Goal: Task Accomplishment & Management: Manage account settings

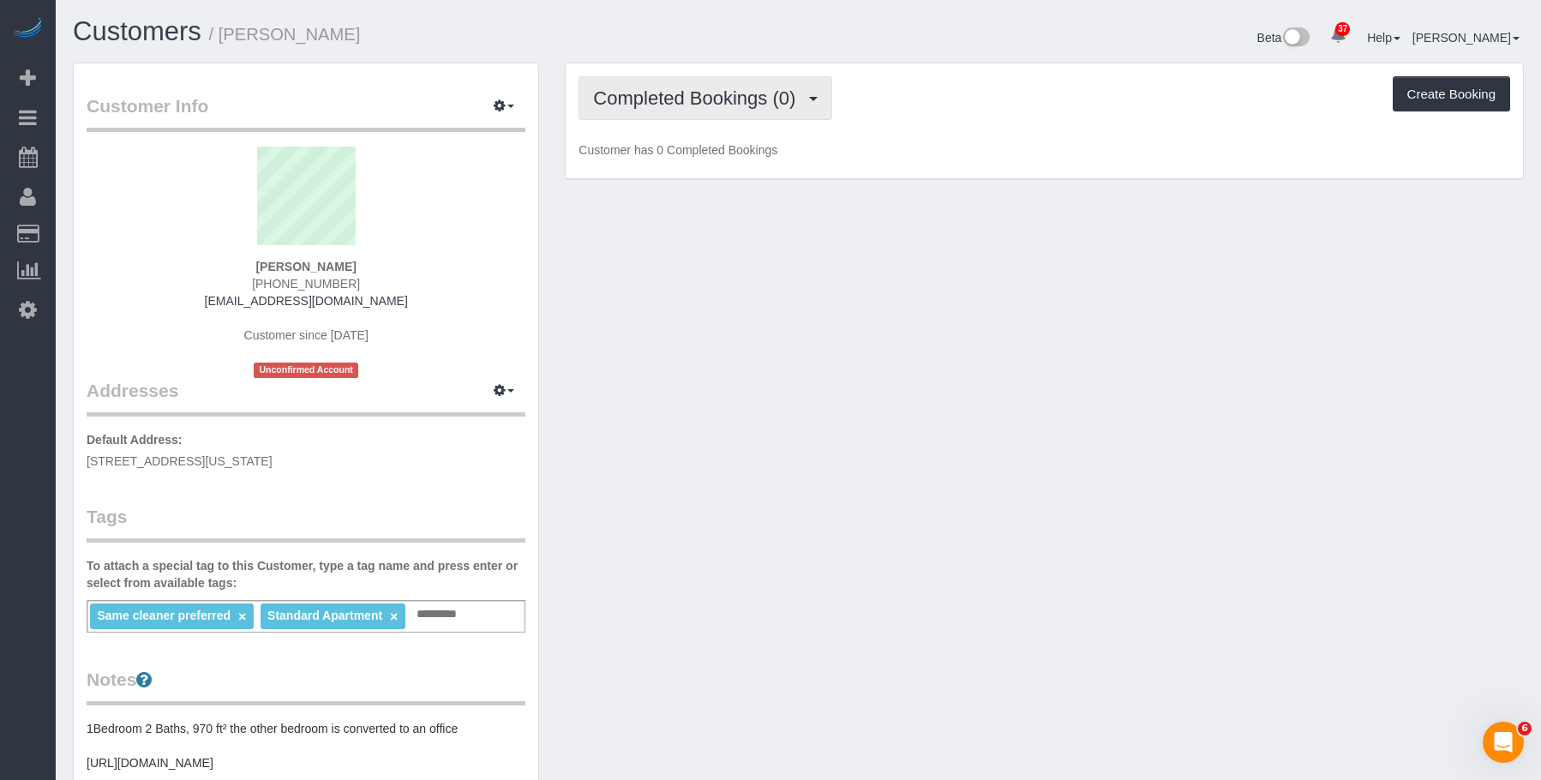
click at [716, 87] on span "Completed Bookings (0)" at bounding box center [698, 97] width 211 height 21
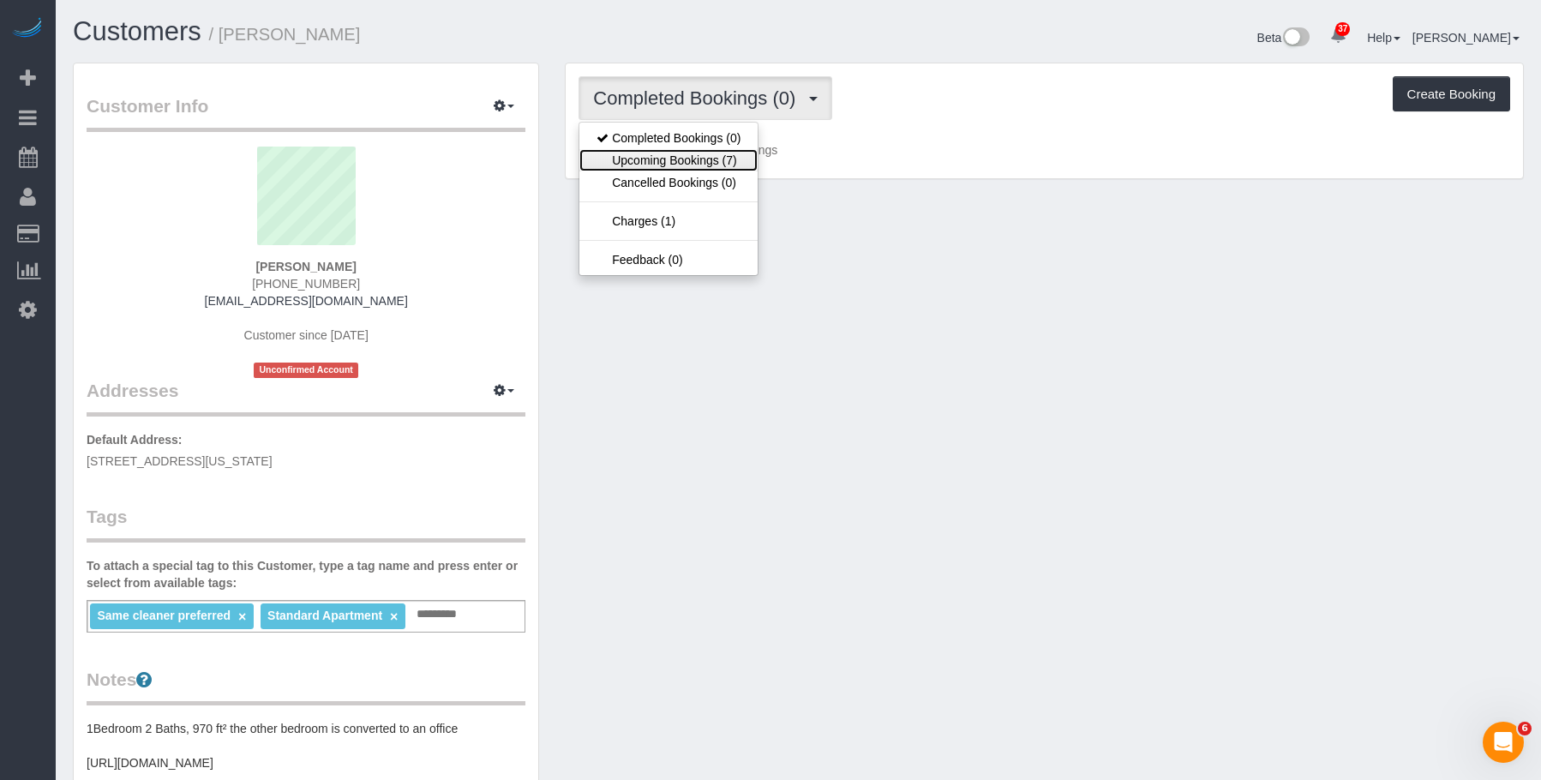
click at [674, 165] on link "Upcoming Bookings (7)" at bounding box center [669, 160] width 178 height 22
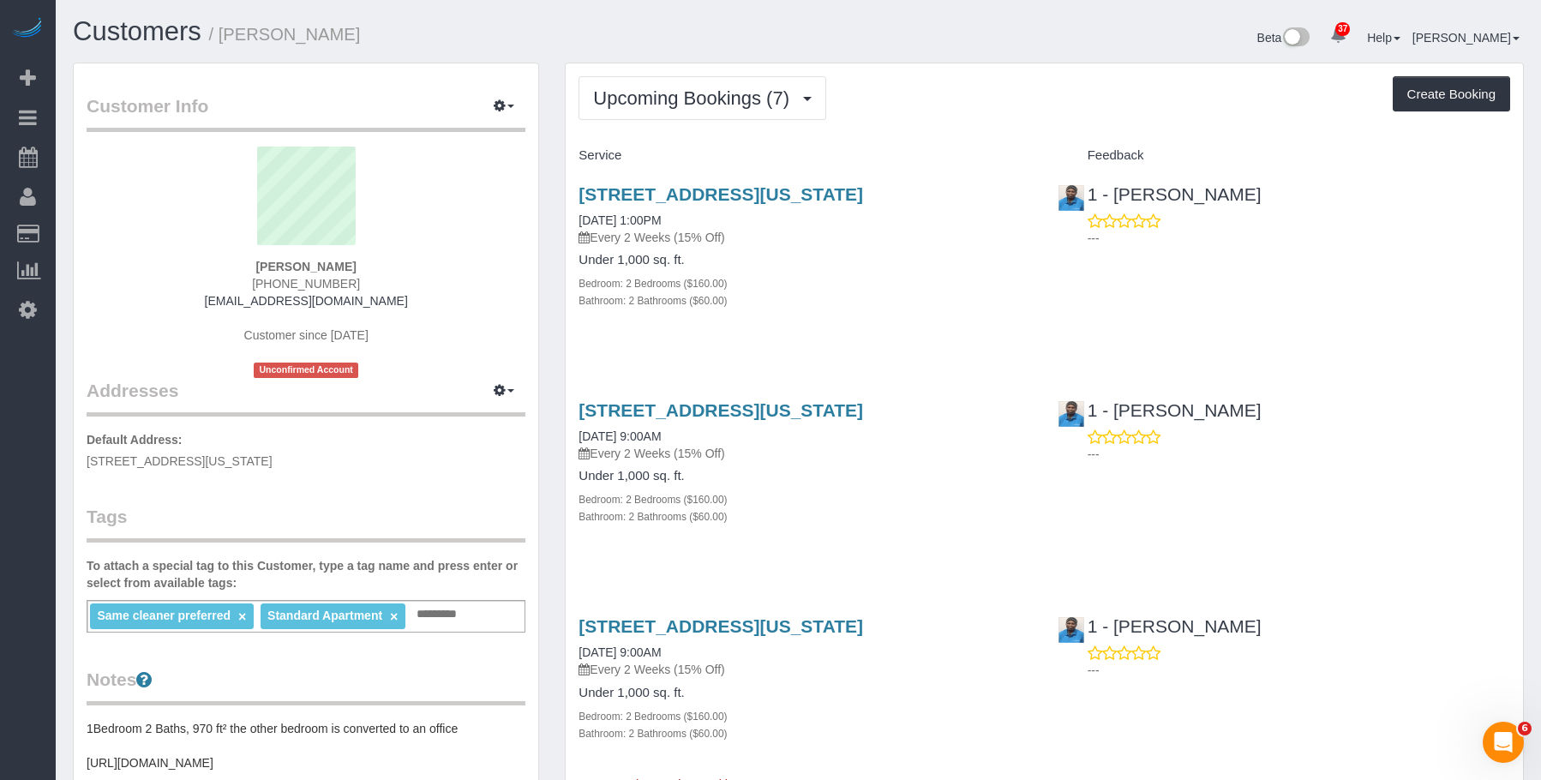
click at [920, 285] on div "Bedroom: 2 Bedrooms ($160.00)" at bounding box center [805, 282] width 453 height 17
click at [698, 38] on h1 "Customers / Catherine Pazderski" at bounding box center [429, 31] width 713 height 29
drag, startPoint x: 1280, startPoint y: 186, endPoint x: 1113, endPoint y: 190, distance: 167.2
click at [1113, 190] on div "1 - Noufoh Sodandji ---" at bounding box center [1284, 212] width 478 height 84
copy link "Noufoh Sodandji"
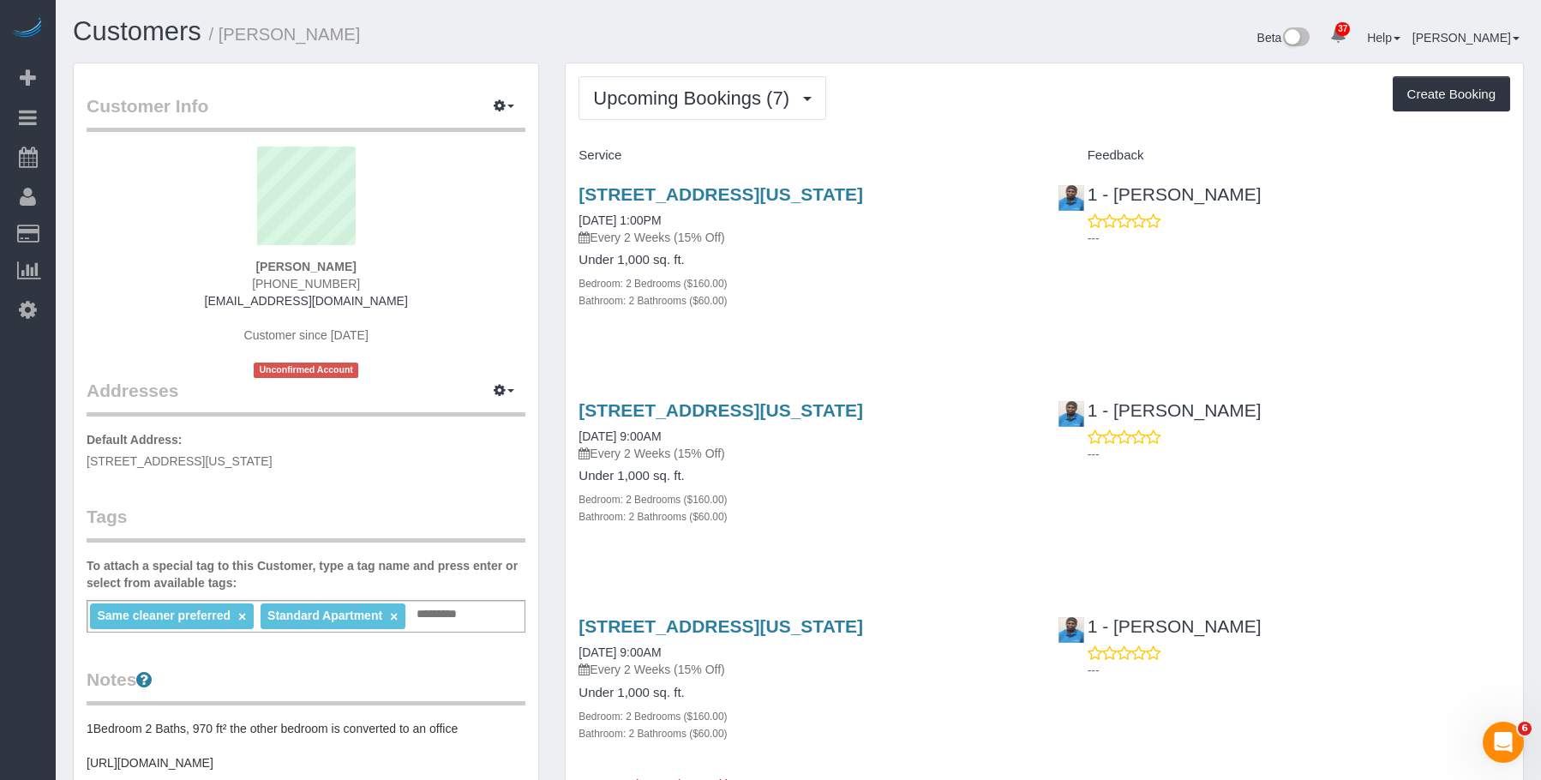
click at [440, 613] on input "text" at bounding box center [441, 615] width 58 height 22
paste input "**********"
type input "**********"
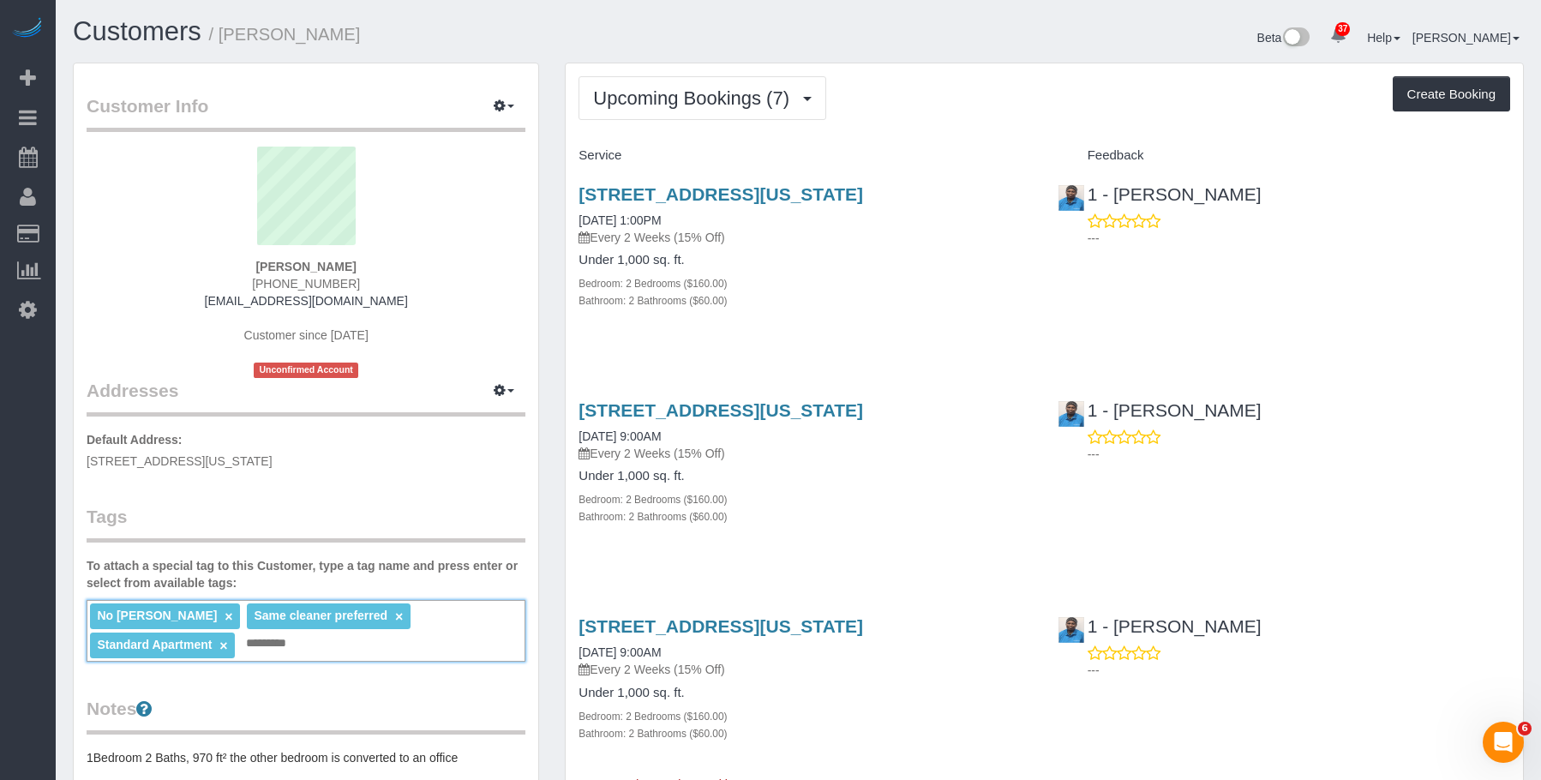
click at [883, 292] on div "Bathroom: 2 Bathrooms ($60.00)" at bounding box center [805, 299] width 453 height 17
drag, startPoint x: 939, startPoint y: 80, endPoint x: 889, endPoint y: 158, distance: 92.5
click at [938, 80] on div "Upcoming Bookings (7) Completed Bookings (0) Upcoming Bookings (7) Cancelled Bo…" at bounding box center [1045, 98] width 932 height 44
click at [828, 299] on div "Bathroom: 2 Bathrooms ($60.00)" at bounding box center [805, 299] width 453 height 17
click at [969, 263] on h4 "Under 1,000 sq. ft." at bounding box center [805, 260] width 453 height 15
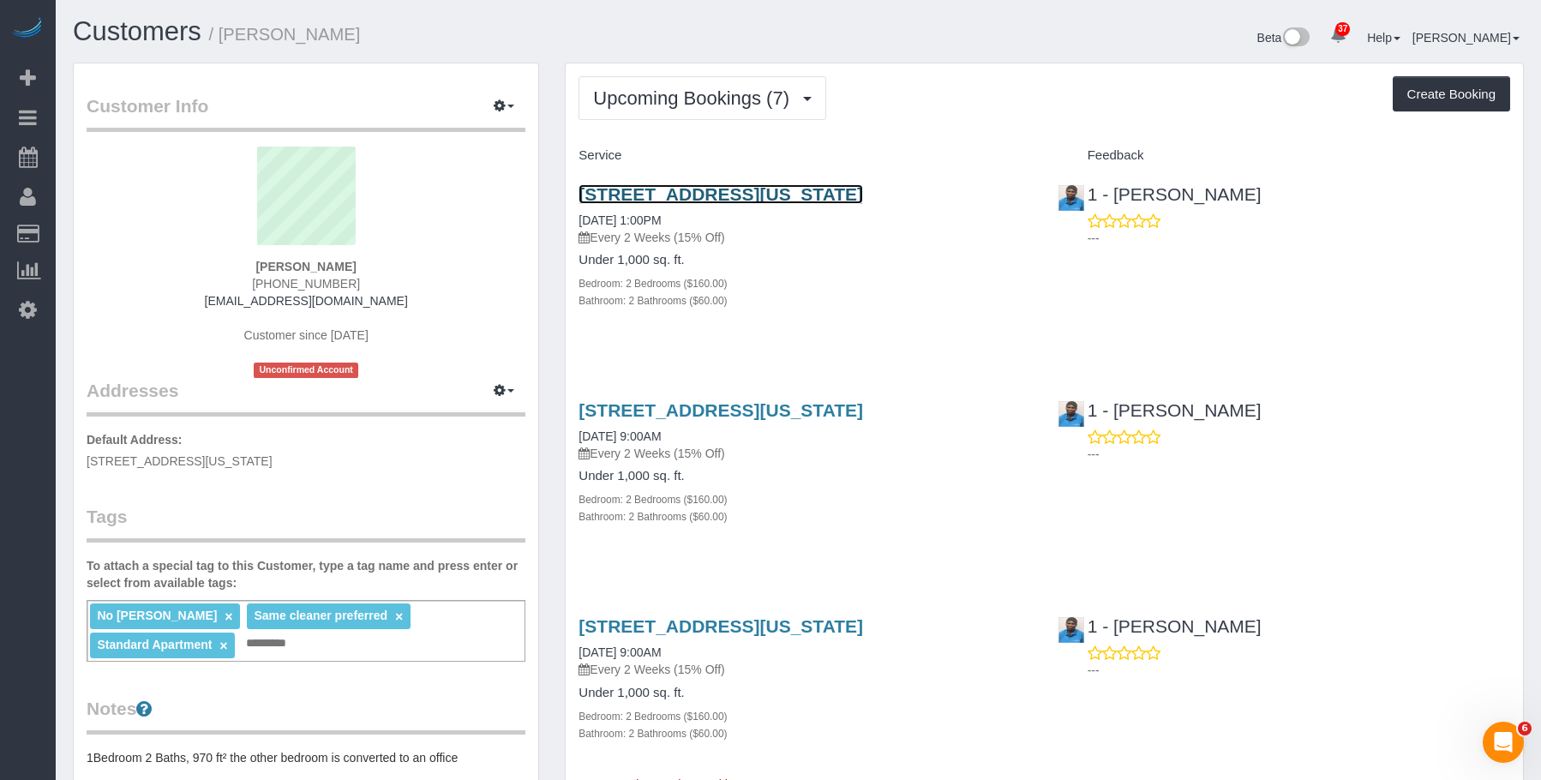
click at [863, 190] on link "[STREET_ADDRESS][US_STATE]" at bounding box center [721, 194] width 285 height 20
click at [809, 278] on div "Bedroom: 2 Bedrooms ($160.00)" at bounding box center [805, 282] width 453 height 17
drag, startPoint x: 1204, startPoint y: 195, endPoint x: 1115, endPoint y: 195, distance: 88.3
click at [1115, 195] on div "1 - Noufoh Sodandji ---" at bounding box center [1284, 212] width 478 height 84
copy link "Noufoh Sodandji"
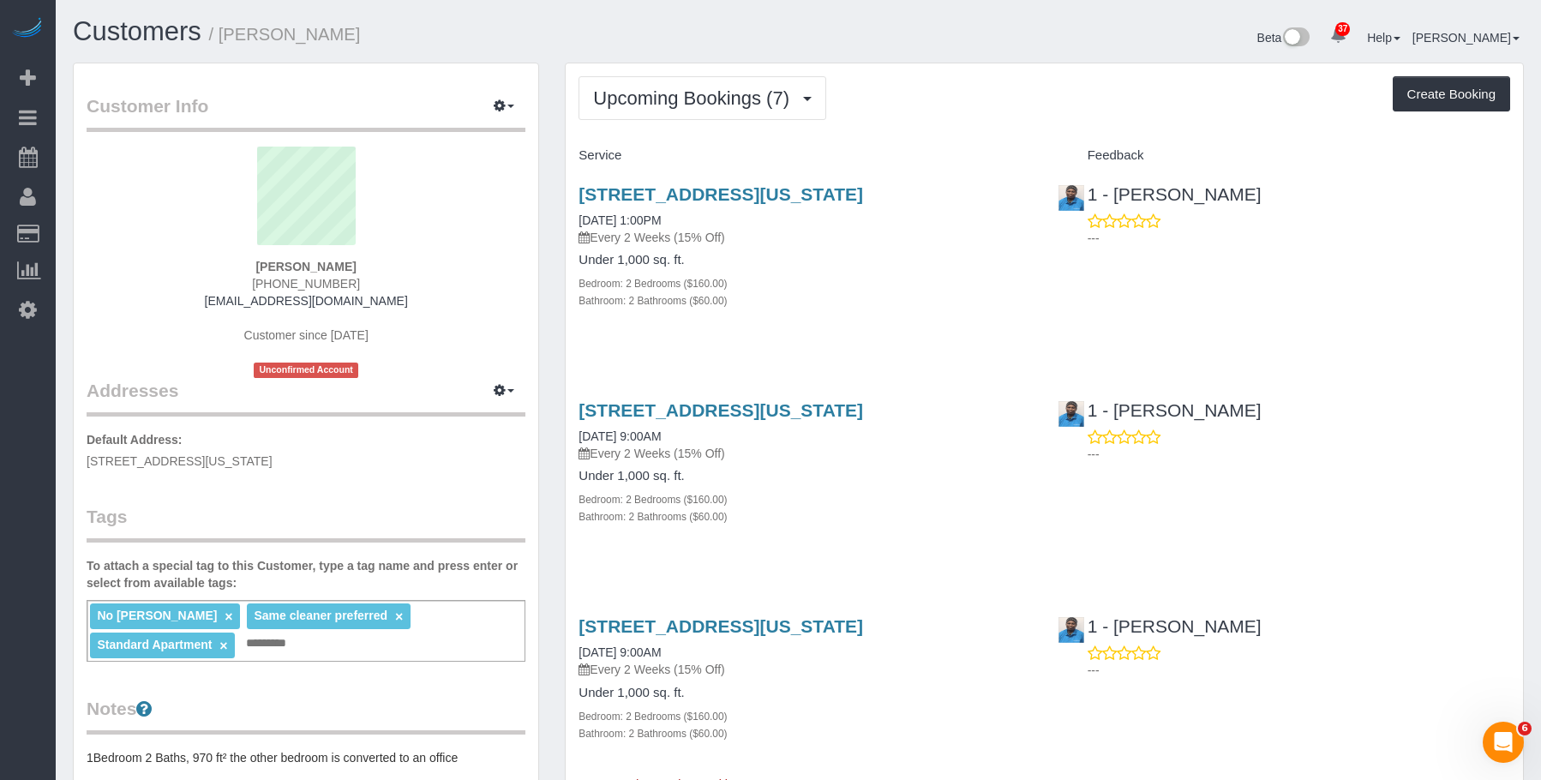
drag, startPoint x: 225, startPoint y: 31, endPoint x: 342, endPoint y: 21, distance: 117.8
click at [430, 28] on h1 "Customers / Catherine Pazderski" at bounding box center [429, 31] width 713 height 29
copy small "[PERSON_NAME]"
click at [456, 645] on div "No Noufoh Sodandji × Same cleaner preferred × Standard Apartment × Add a tag" at bounding box center [306, 631] width 439 height 62
click at [395, 614] on link "×" at bounding box center [399, 617] width 8 height 15
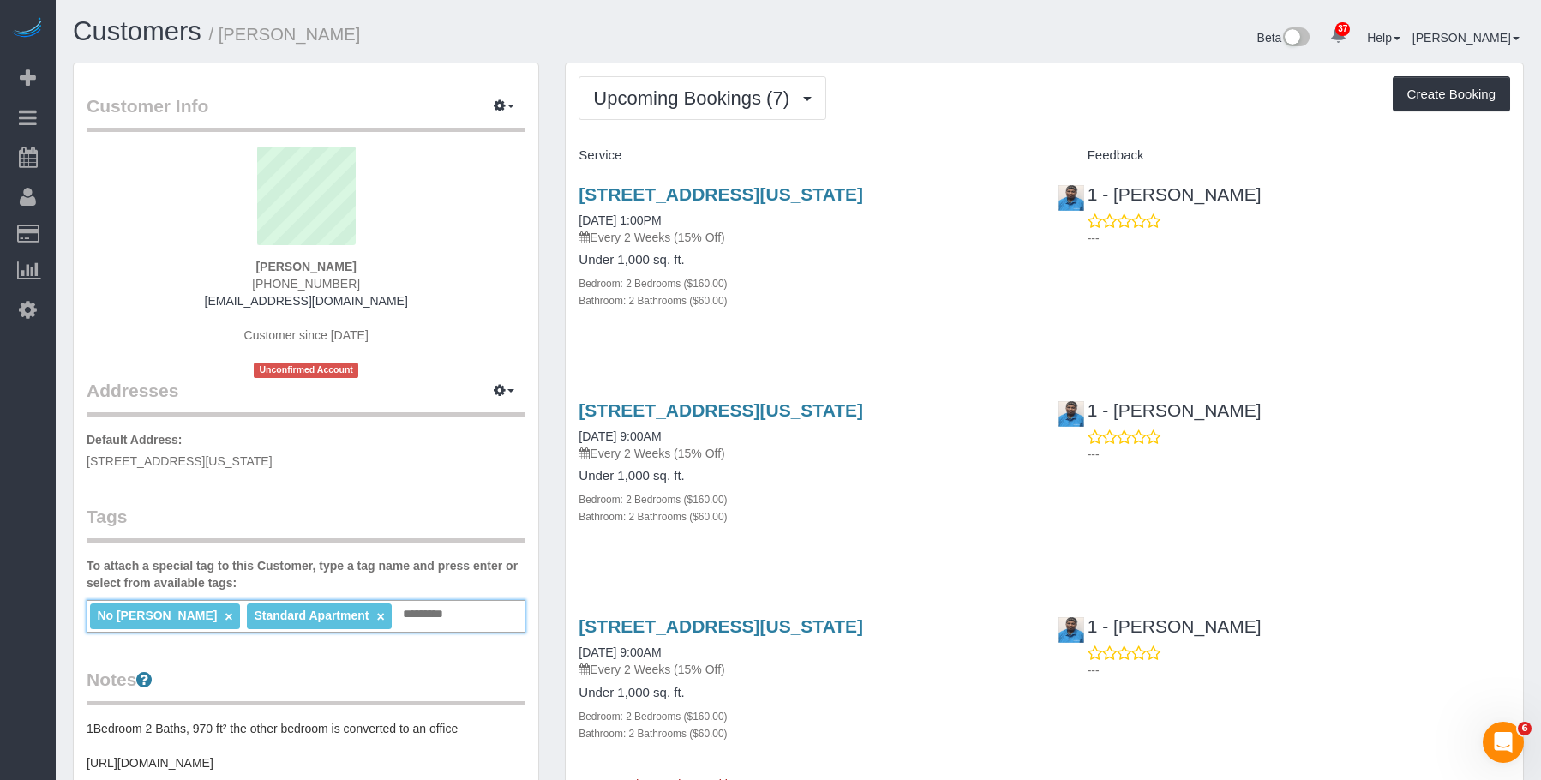
click at [447, 616] on input "text" at bounding box center [428, 615] width 58 height 22
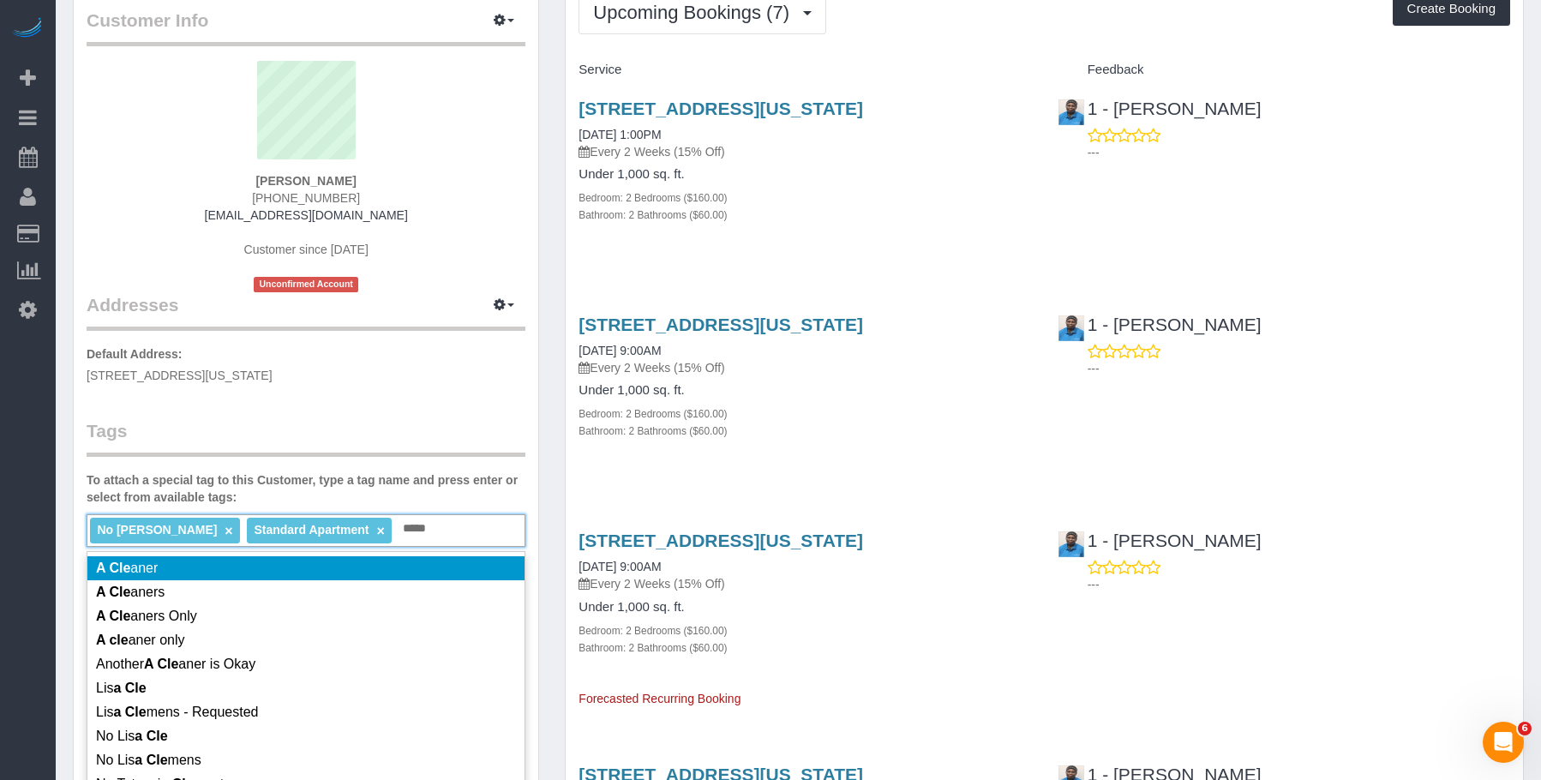
type input "*****"
click at [228, 569] on li "A Cle aner" at bounding box center [305, 568] width 437 height 24
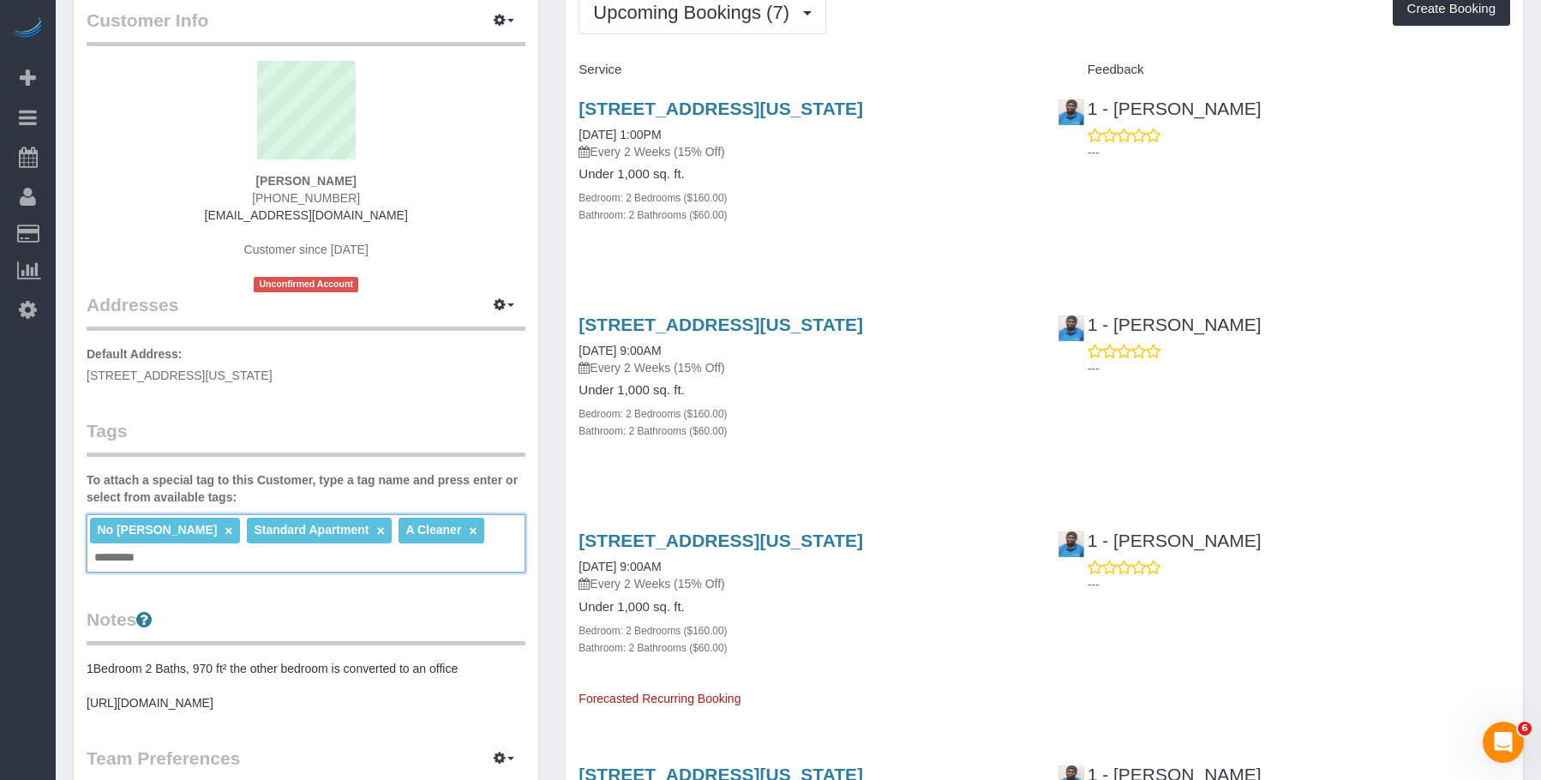
click at [935, 202] on div "Bedroom: 2 Bedrooms ($160.00)" at bounding box center [805, 197] width 453 height 17
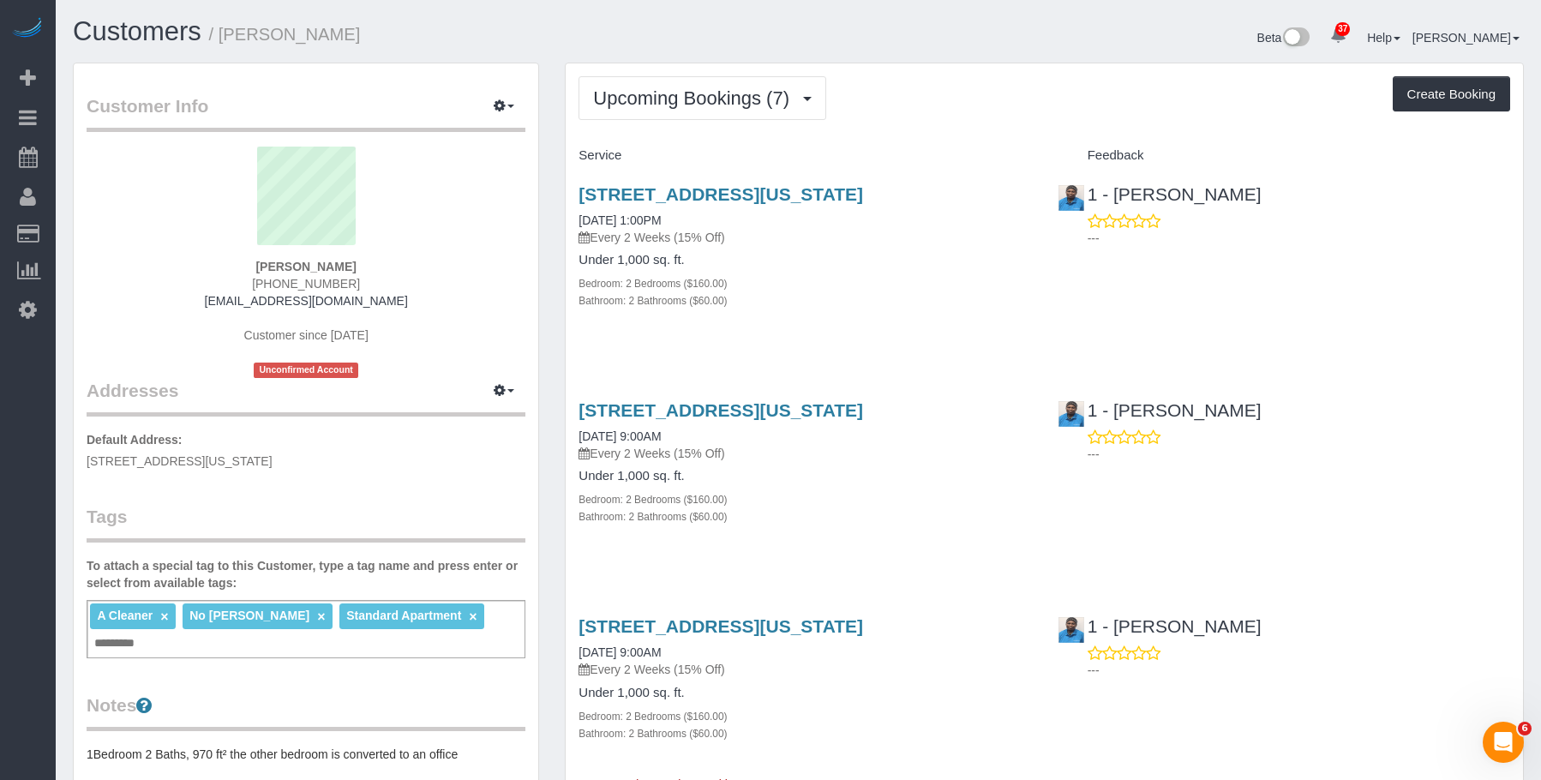
click at [931, 299] on div "Bathroom: 2 Bathrooms ($60.00)" at bounding box center [805, 299] width 453 height 17
drag, startPoint x: 679, startPoint y: 97, endPoint x: 657, endPoint y: 140, distance: 48.3
click at [678, 98] on span "Upcoming Bookings (7)" at bounding box center [695, 97] width 205 height 21
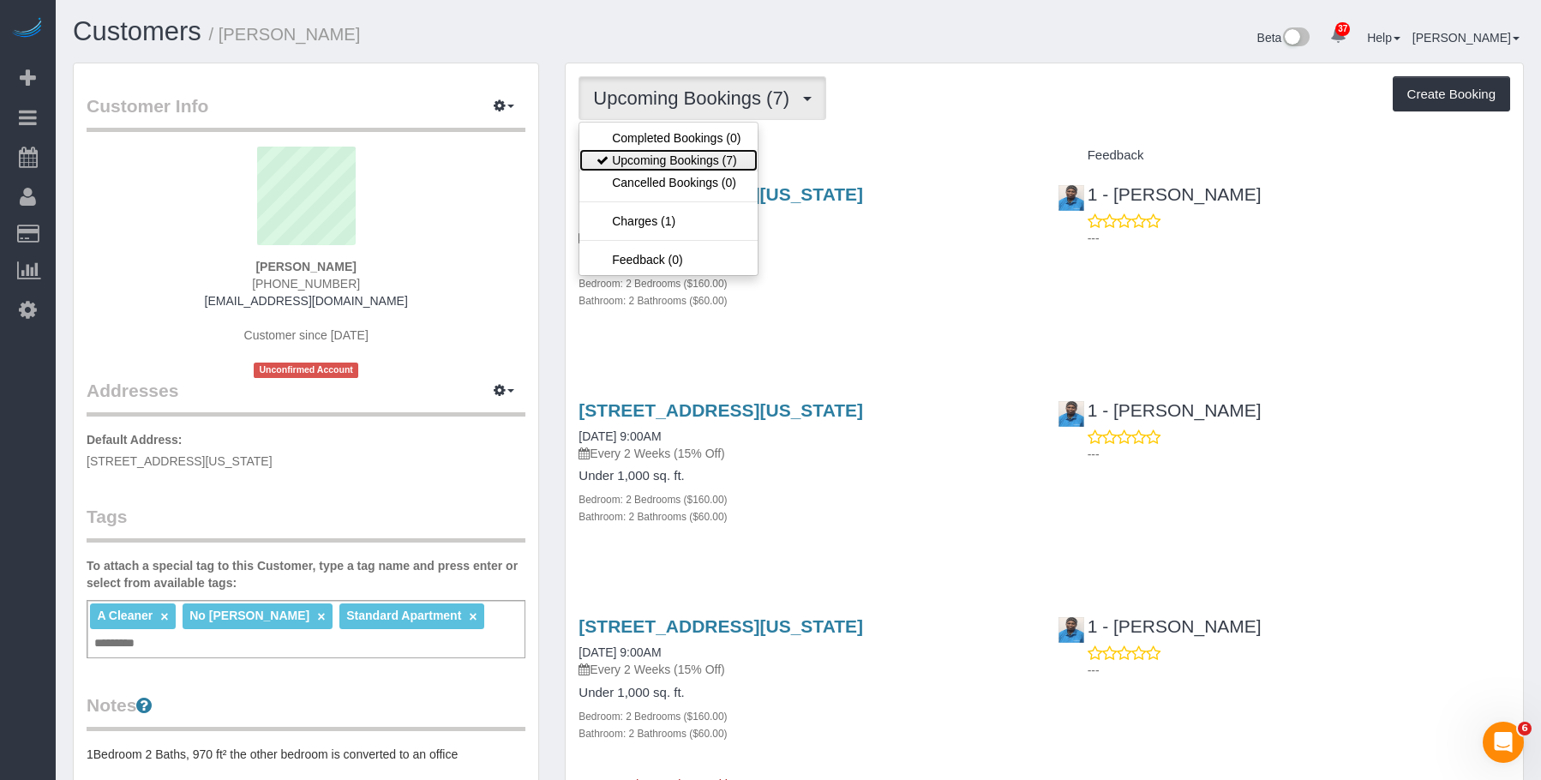
click at [651, 158] on link "Upcoming Bookings (7)" at bounding box center [669, 160] width 178 height 22
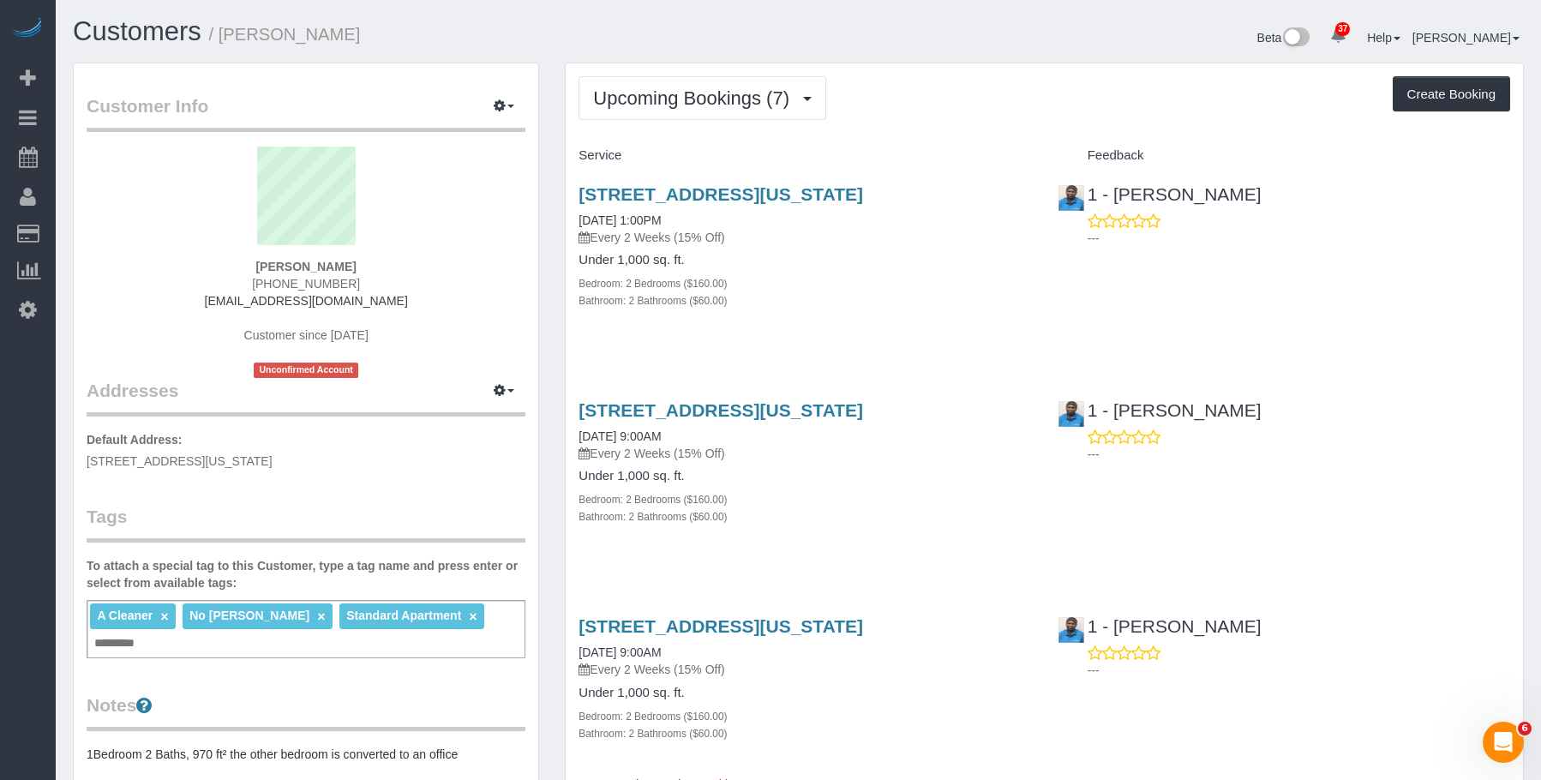
click at [916, 267] on h4 "Under 1,000 sq. ft." at bounding box center [805, 260] width 453 height 15
click at [886, 337] on div "20 Exchange Place Apt. 1709, New York, NY 10005 10/09/2025 1:00PM Every 2 Weeks…" at bounding box center [805, 256] width 478 height 173
click at [888, 442] on div "20 Exchange Place Apt. 1709, New York, NY 10005 10/23/2025 9:00AM Every 2 Weeks…" at bounding box center [805, 431] width 453 height 62
click at [863, 407] on link "[STREET_ADDRESS][US_STATE]" at bounding box center [721, 410] width 285 height 20
click at [347, 646] on div "A Cleaner × No Noufoh Sodandji × Standard Apartment × Add a tag" at bounding box center [306, 629] width 439 height 58
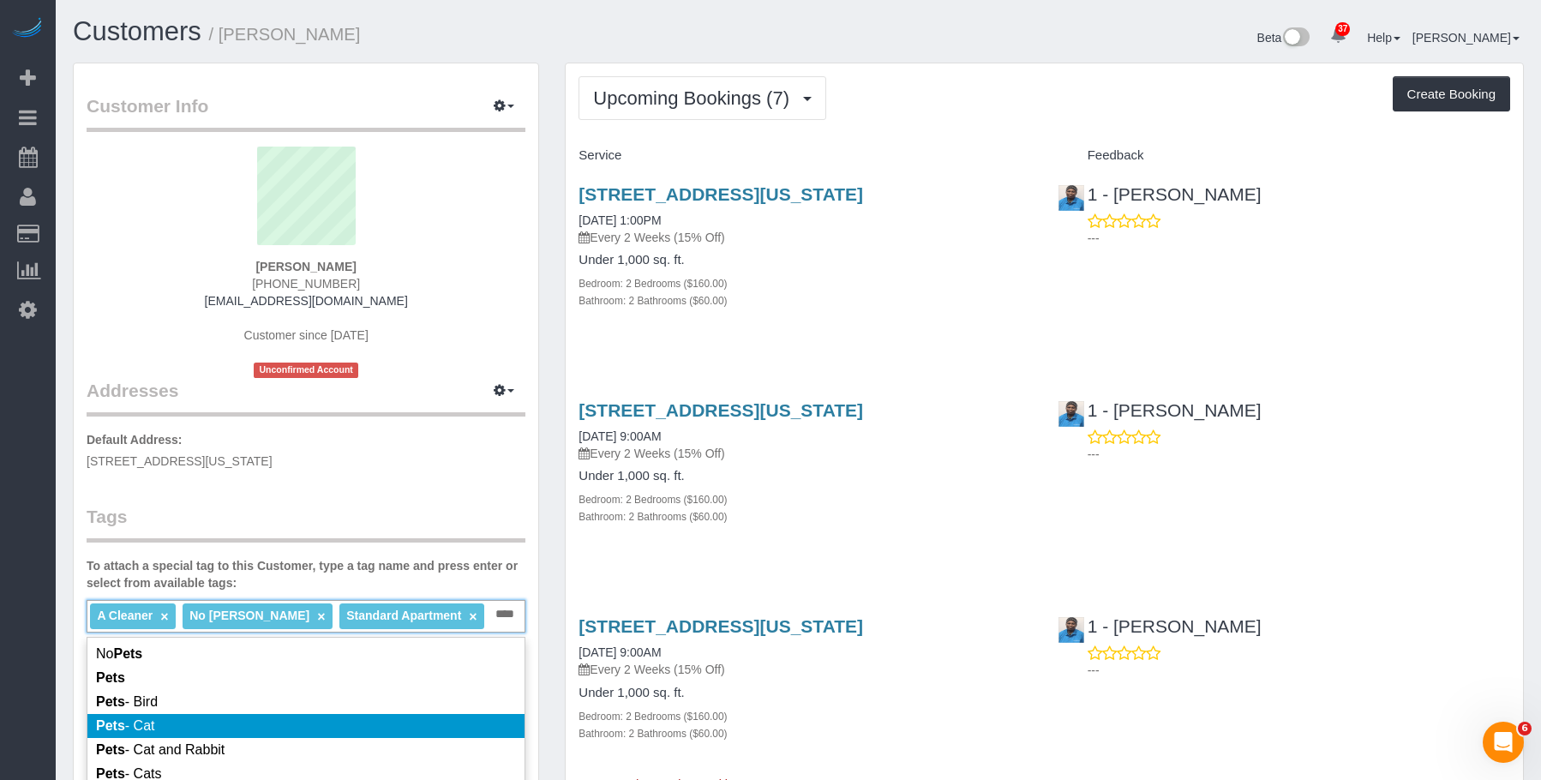
type input "****"
click at [308, 716] on li "Pets - Cat" at bounding box center [305, 726] width 437 height 24
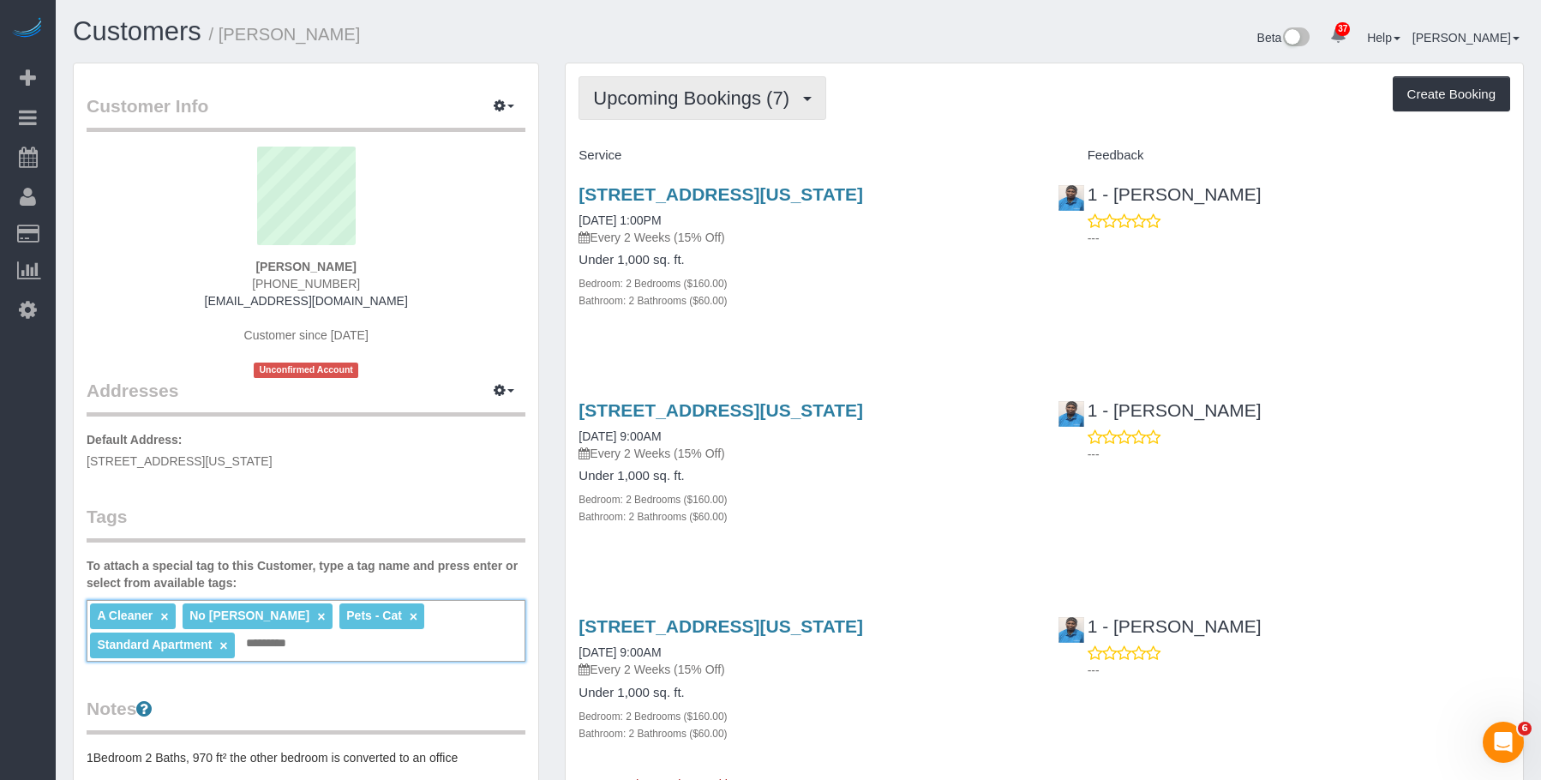
click at [714, 91] on span "Upcoming Bookings (7)" at bounding box center [695, 97] width 205 height 21
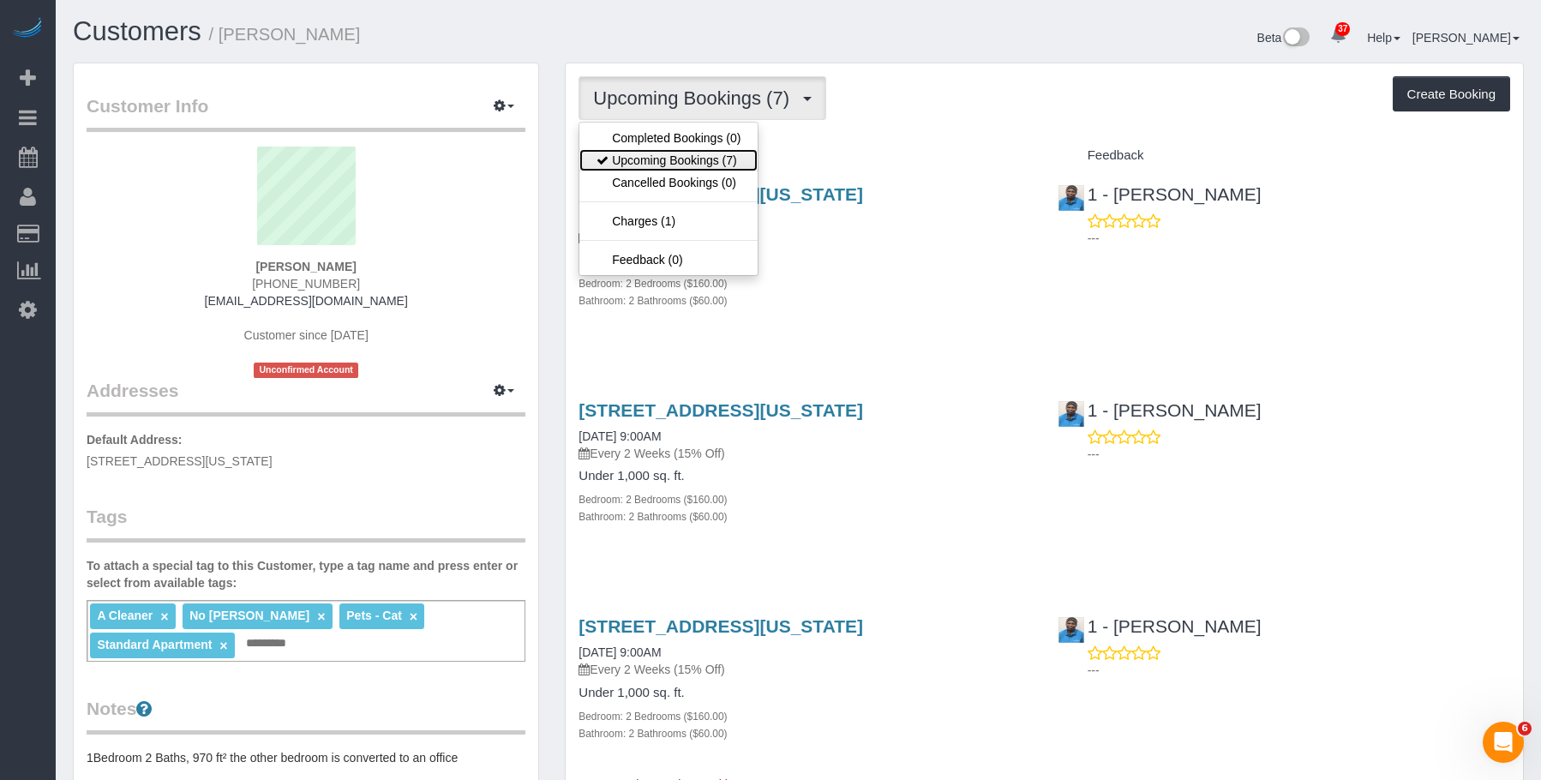
click at [697, 158] on link "Upcoming Bookings (7)" at bounding box center [669, 160] width 178 height 22
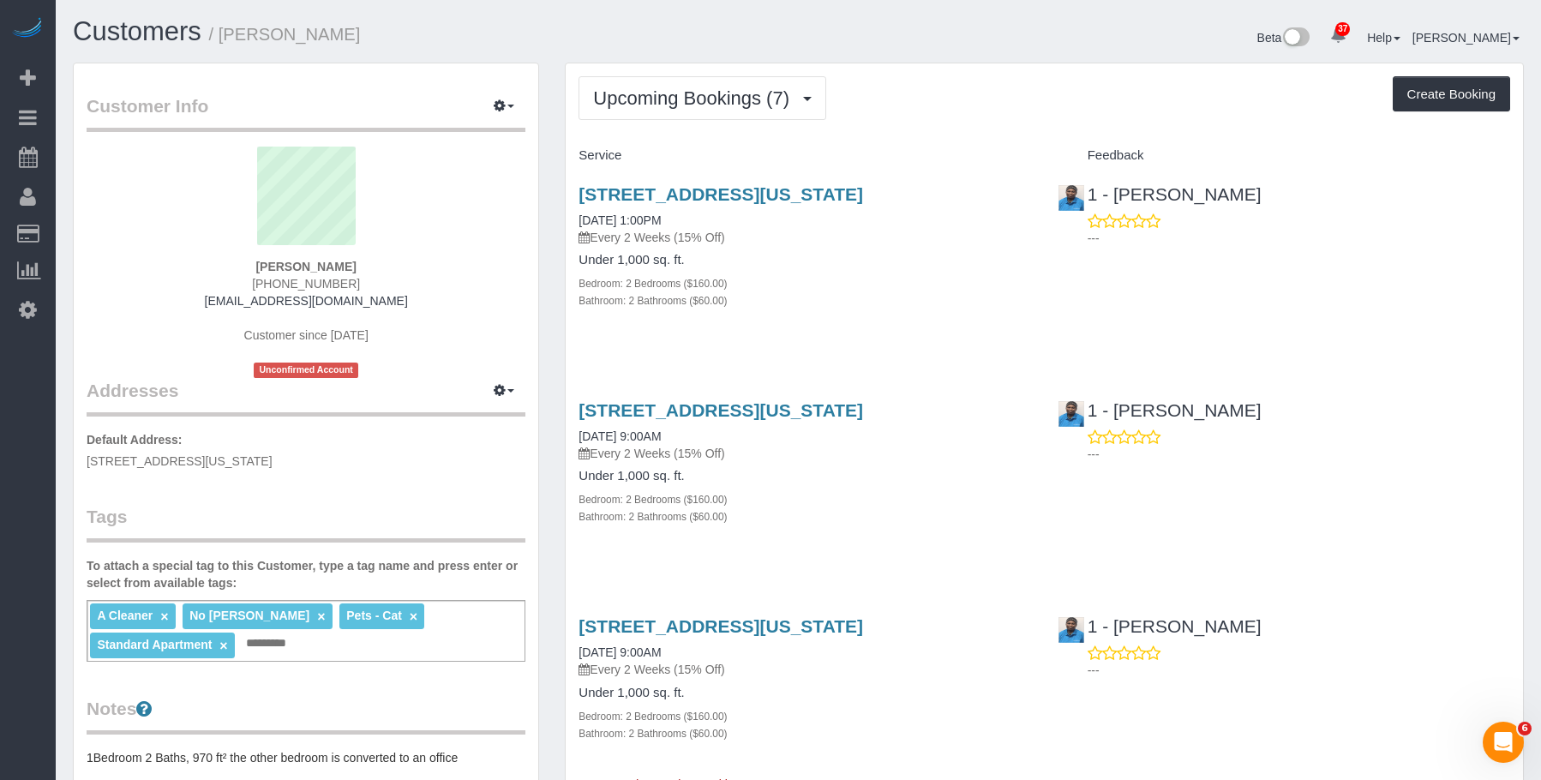
click at [910, 299] on div "Bathroom: 2 Bathrooms ($60.00)" at bounding box center [805, 299] width 453 height 17
click at [858, 406] on link "[STREET_ADDRESS][US_STATE]" at bounding box center [721, 410] width 285 height 20
click at [665, 103] on span "Upcoming Bookings (7)" at bounding box center [695, 97] width 205 height 21
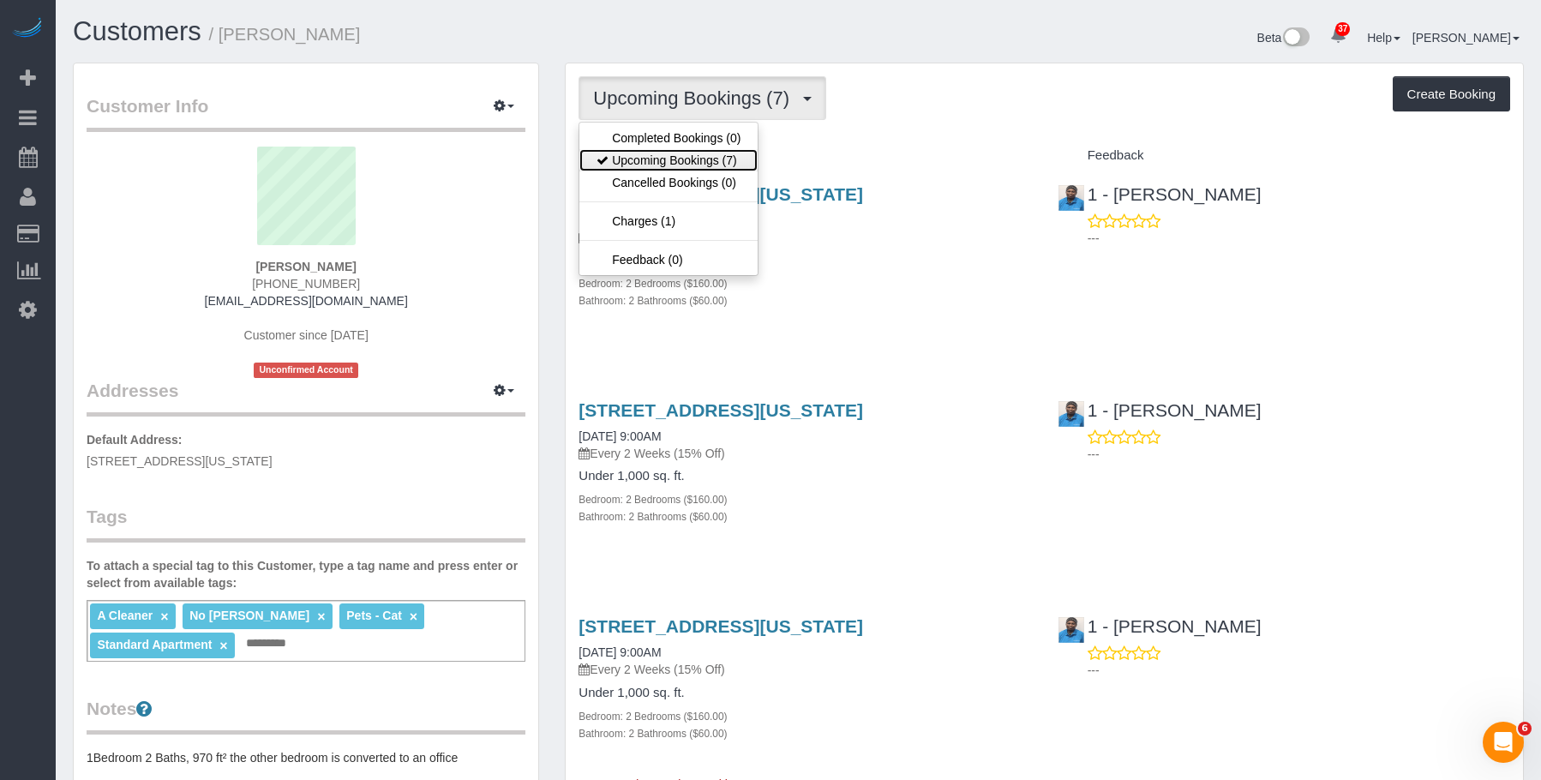
click at [658, 158] on link "Upcoming Bookings (7)" at bounding box center [669, 160] width 178 height 22
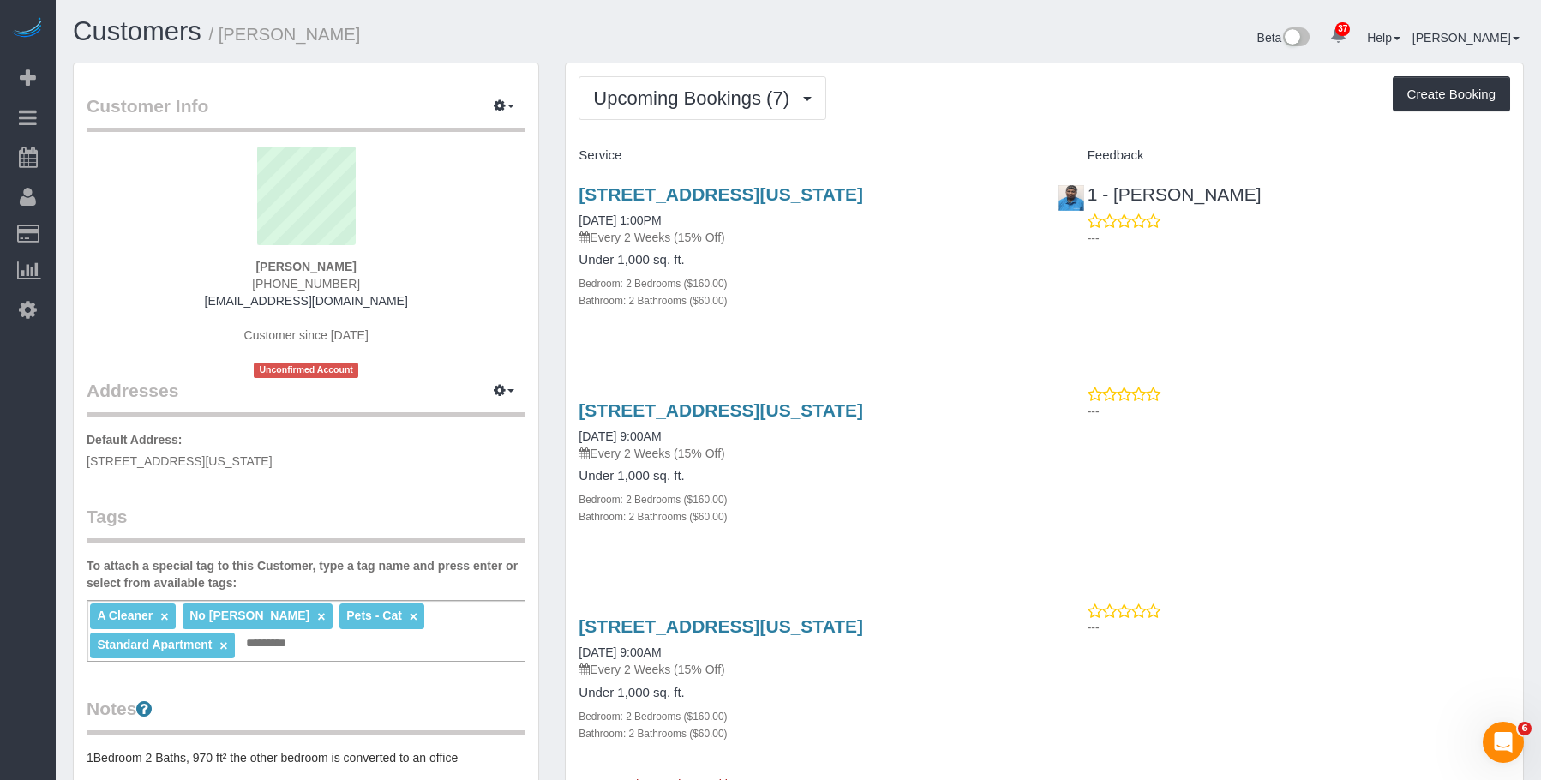
click at [881, 288] on div "Bedroom: 2 Bedrooms ($160.00)" at bounding box center [805, 282] width 453 height 17
click at [1403, 301] on div "20 Exchange Place Apt. 1709, New York, NY 10005 10/09/2025 1:00PM Every 2 Weeks…" at bounding box center [1045, 256] width 958 height 173
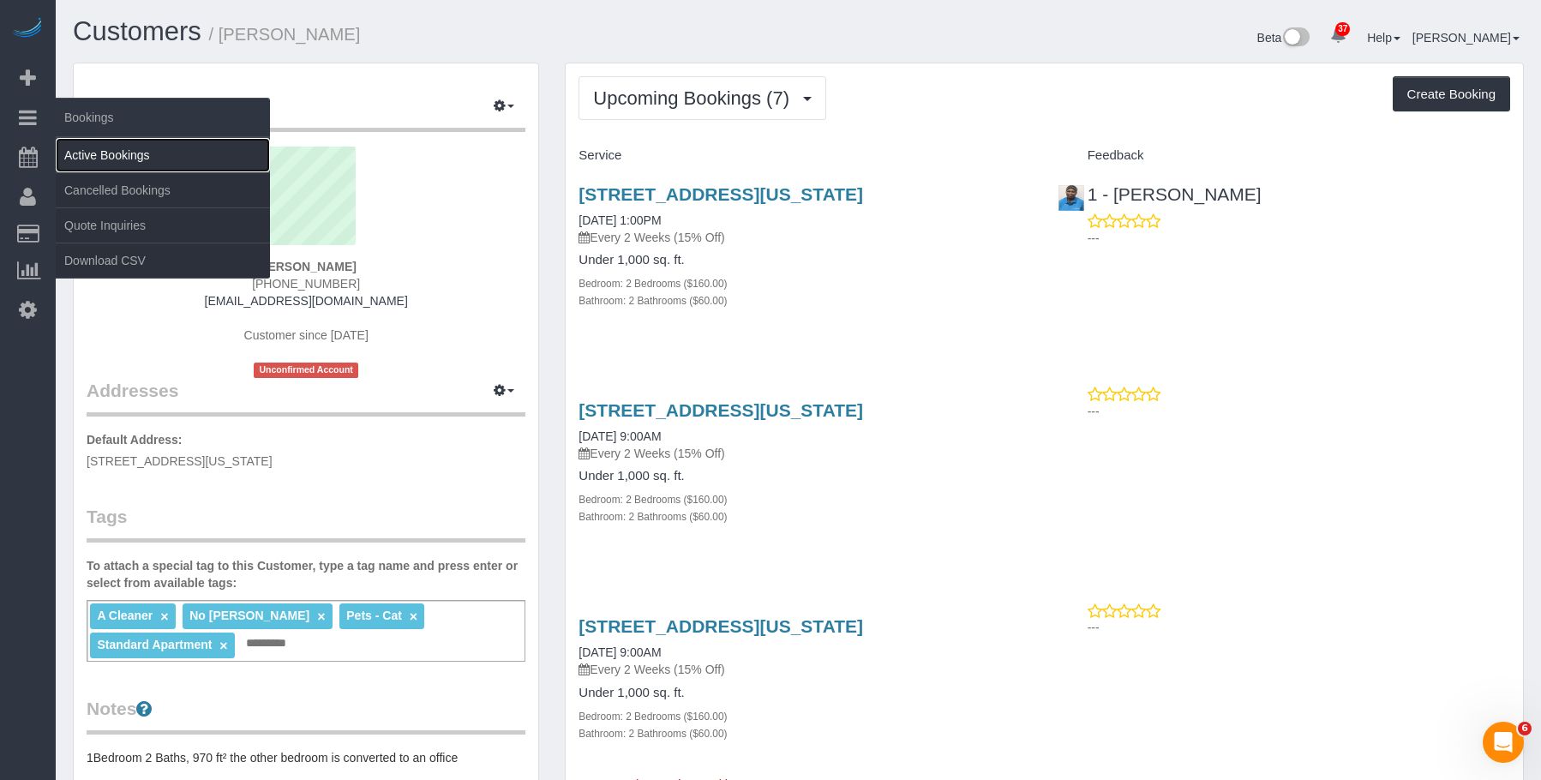
drag, startPoint x: 104, startPoint y: 150, endPoint x: 134, endPoint y: 138, distance: 32.3
click at [104, 150] on link "Active Bookings" at bounding box center [163, 155] width 214 height 34
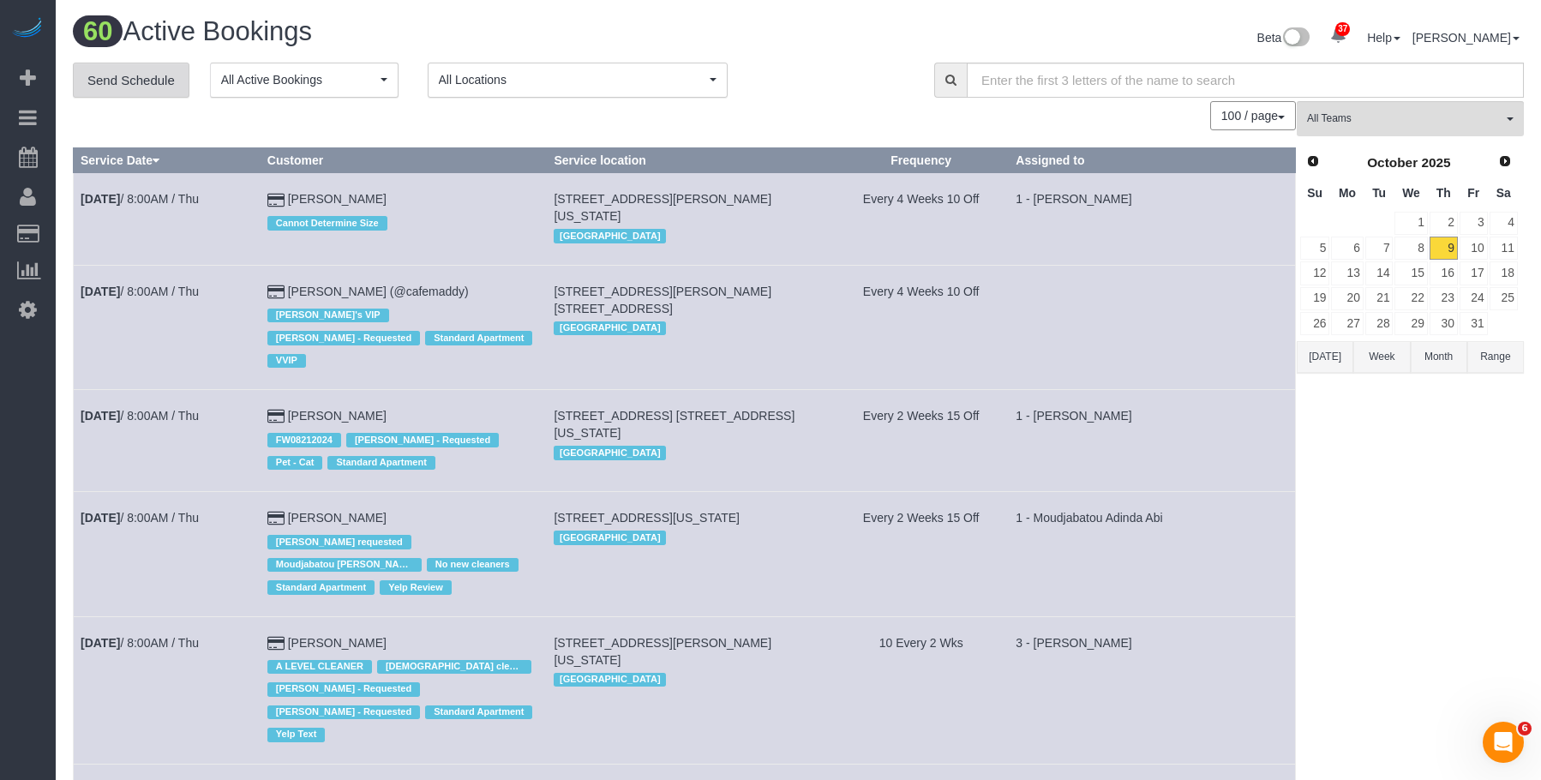
click at [167, 82] on link "Send Schedule" at bounding box center [131, 81] width 117 height 36
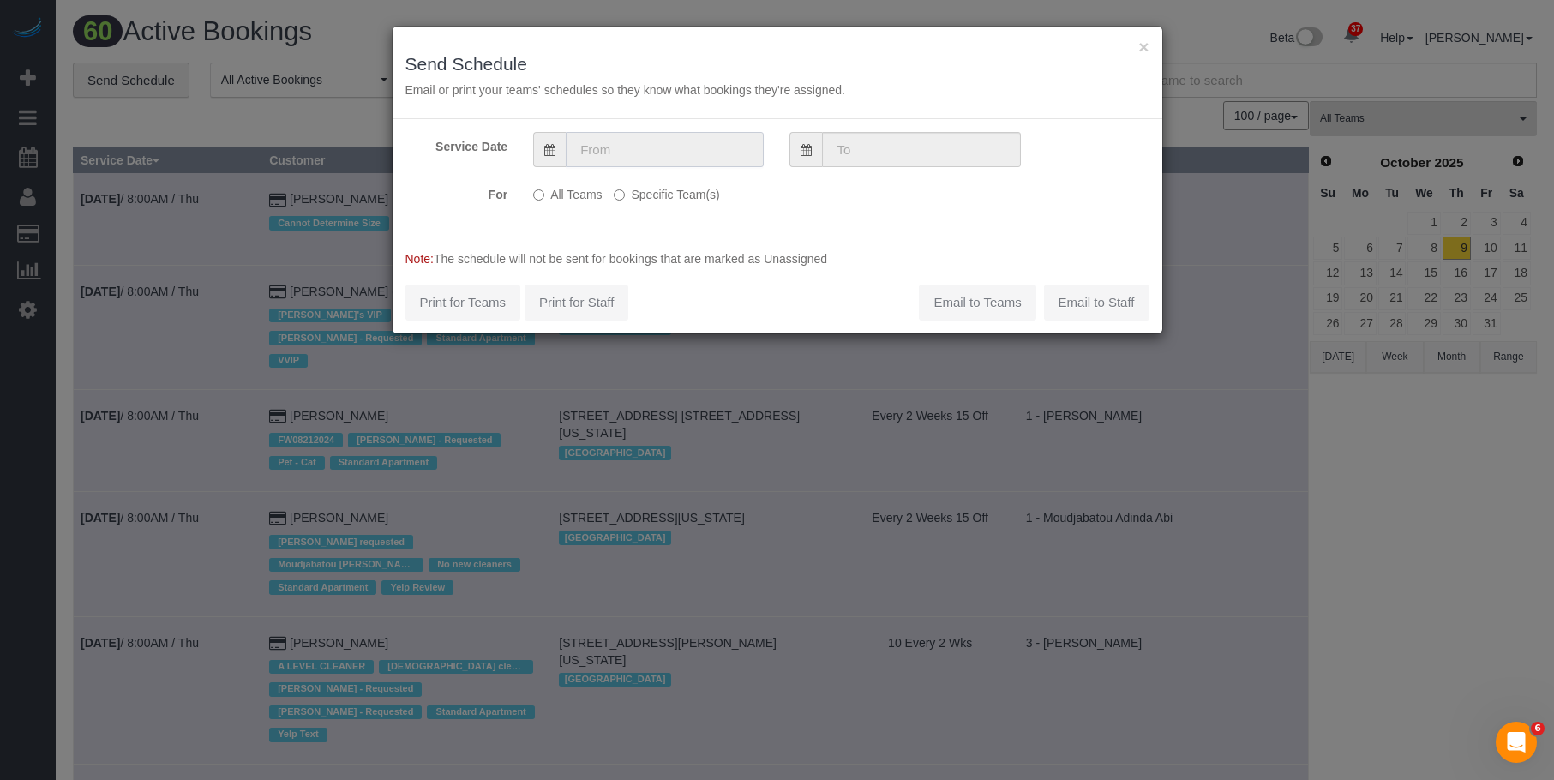
click at [672, 154] on input "text" at bounding box center [665, 149] width 198 height 35
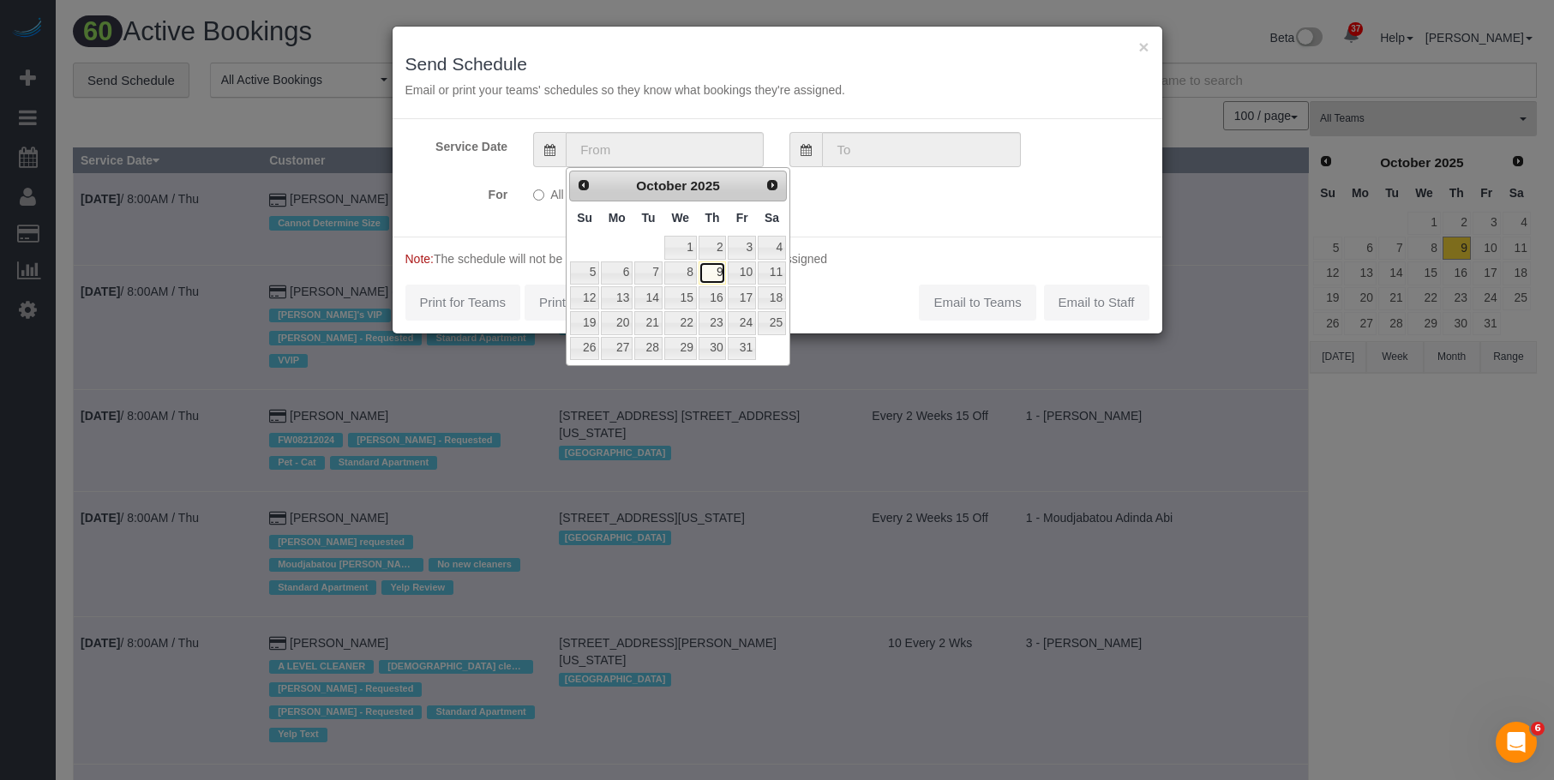
click at [719, 273] on link "9" at bounding box center [713, 272] width 28 height 23
type input "10/09/2025"
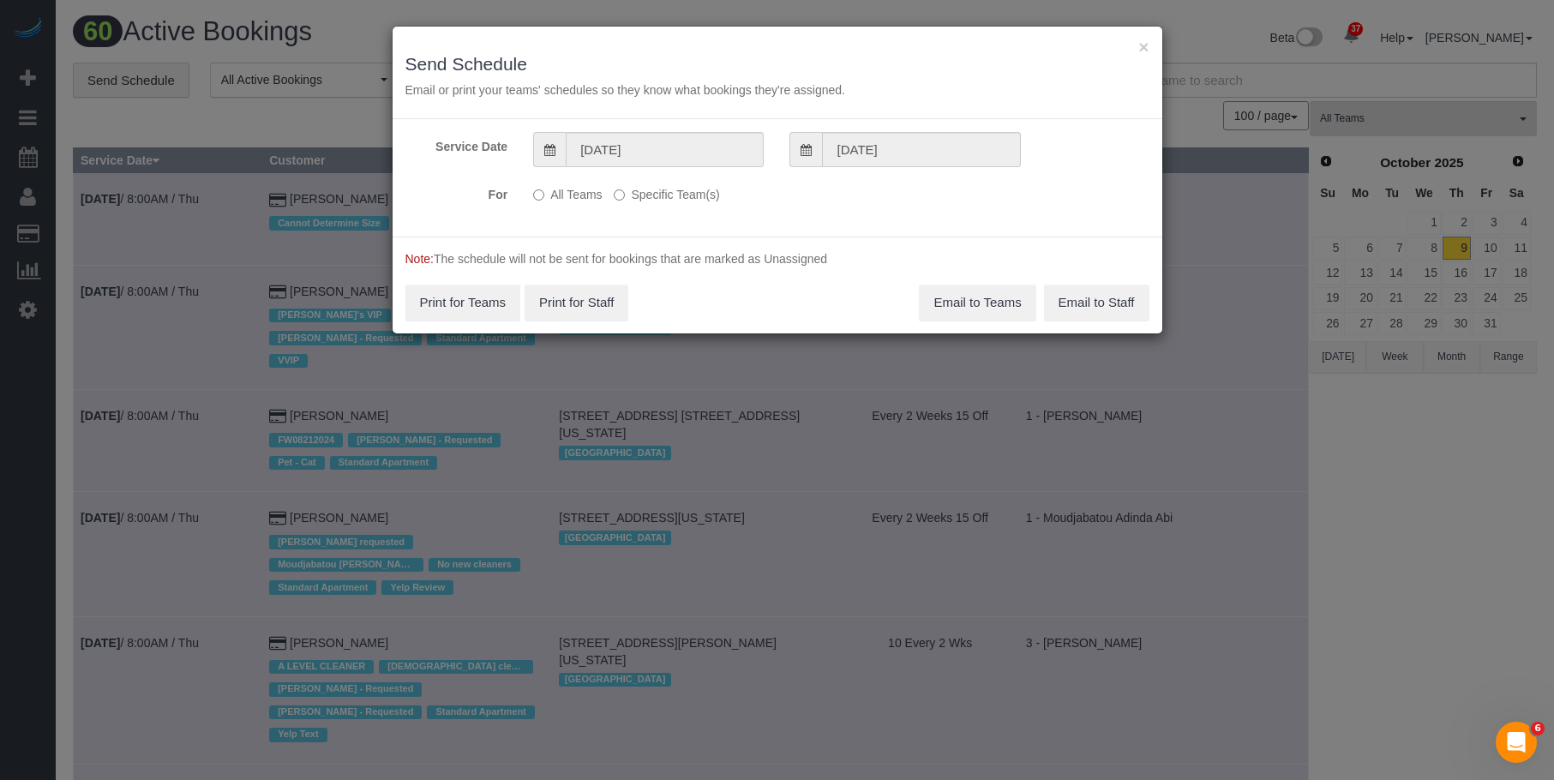
click at [689, 208] on div "All Teams Specific Team(s) Choose Team(s) * - K.J. *Irene Flores - Test 0 - Ali…" at bounding box center [712, 195] width 385 height 31
click at [698, 199] on label "Specific Team(s)" at bounding box center [666, 191] width 105 height 23
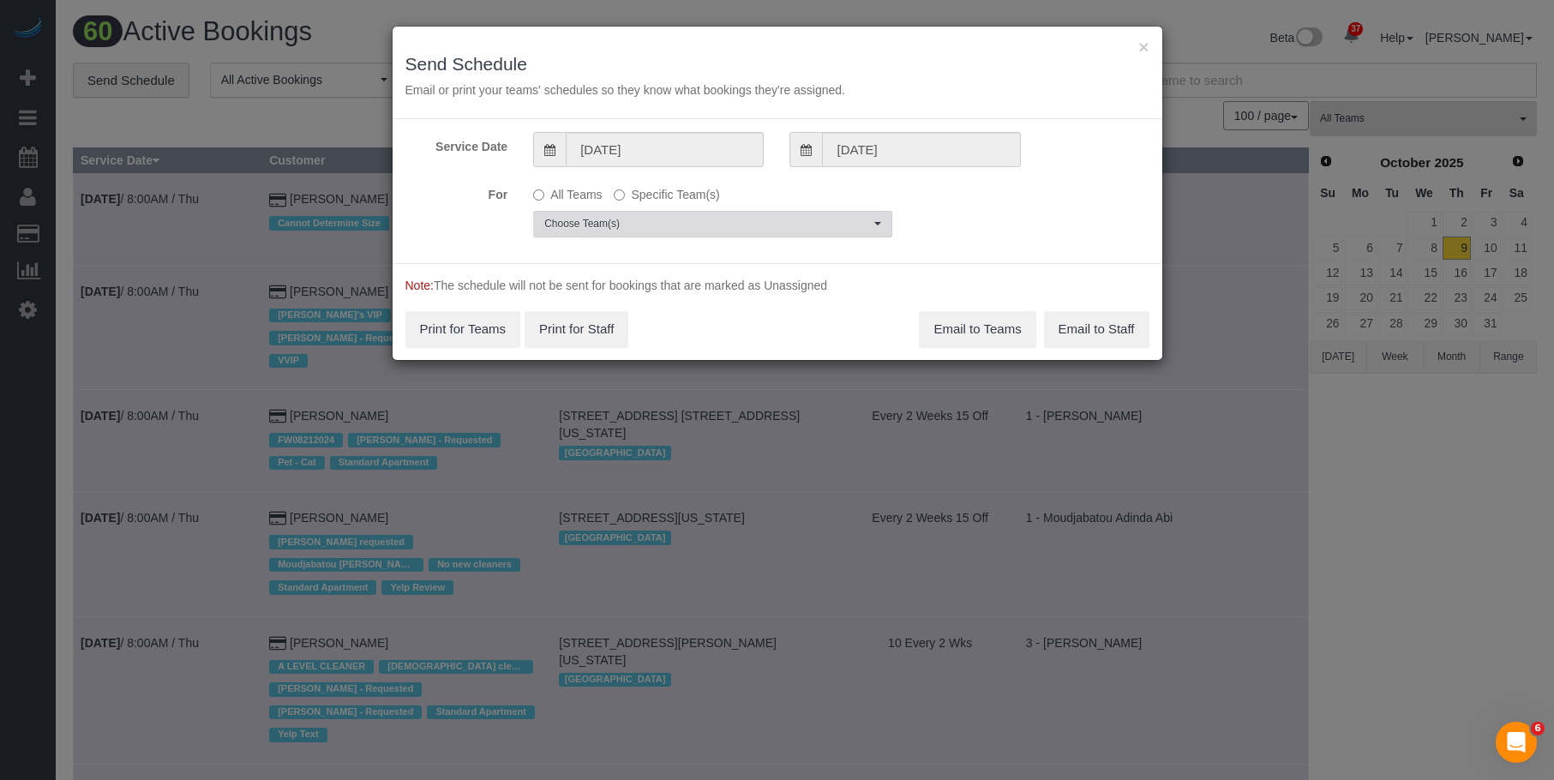
click at [725, 224] on span "Choose Team(s)" at bounding box center [707, 224] width 326 height 15
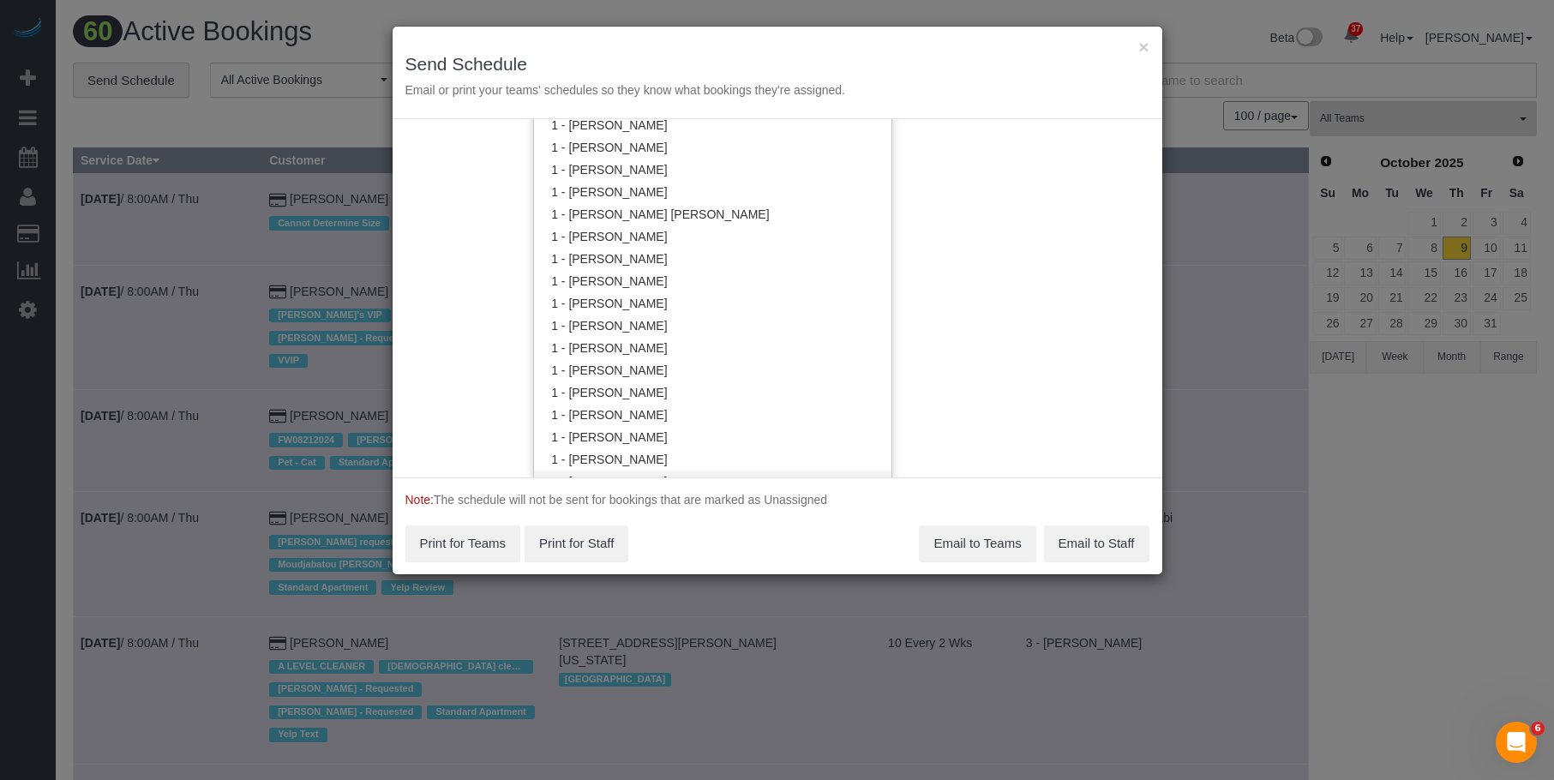
scroll to position [861, 0]
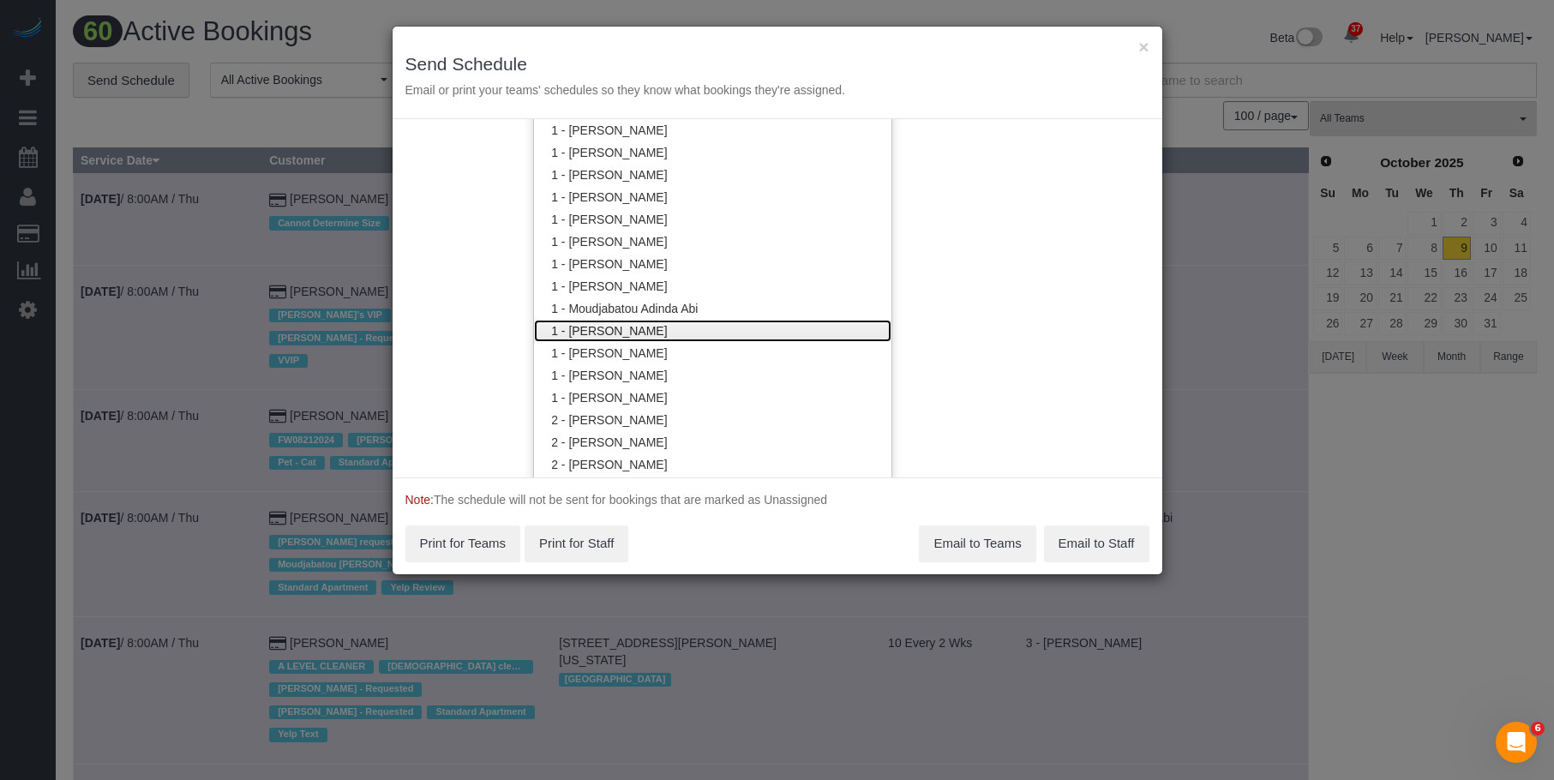
click at [655, 325] on link "1 - [PERSON_NAME]" at bounding box center [712, 331] width 357 height 22
click at [720, 40] on div "× Send Schedule Email or print your teams' schedules so they know what bookings…" at bounding box center [778, 73] width 770 height 93
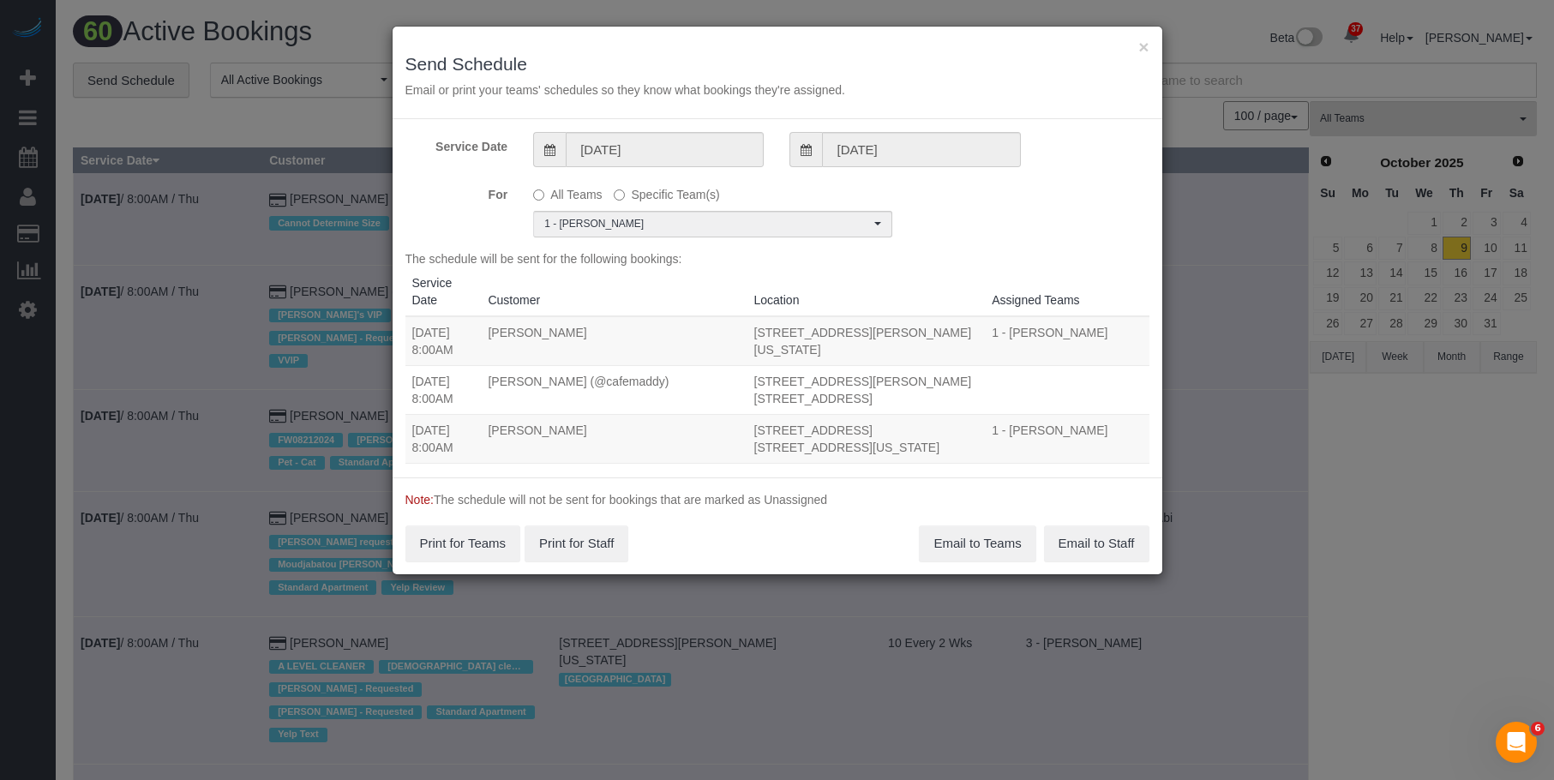
scroll to position [0, 0]
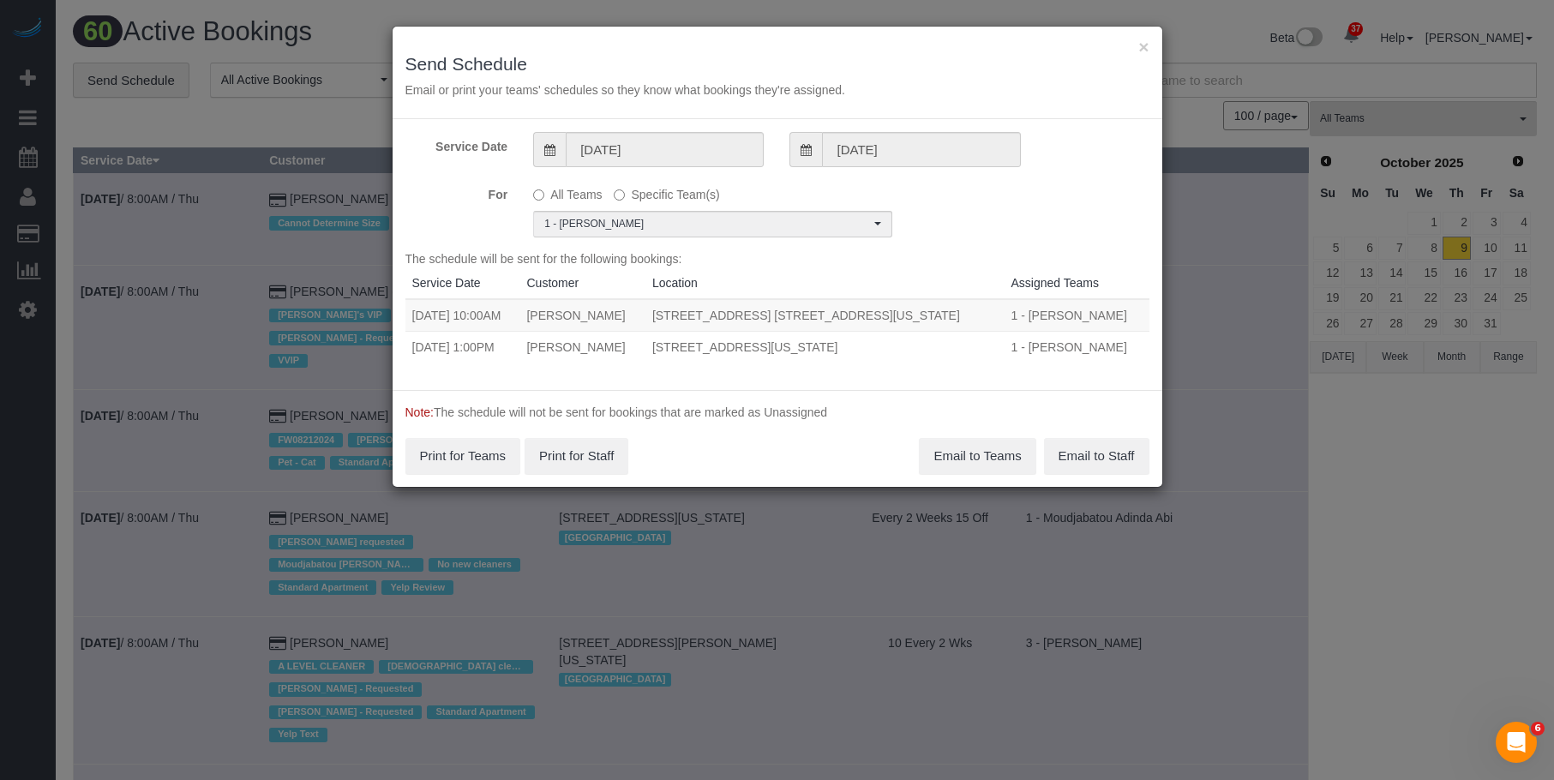
drag, startPoint x: 408, startPoint y: 351, endPoint x: 977, endPoint y: 351, distance: 569.2
click at [977, 351] on tr "10/09/2025 1:00PM Catherine Pazderski 20 Exchange Place Apt. 1709, New York, NY…" at bounding box center [777, 347] width 744 height 32
copy tr "10/09/2025 1:00PM Catherine Pazderski 20 Exchange Place Apt. 1709, New York, NY…"
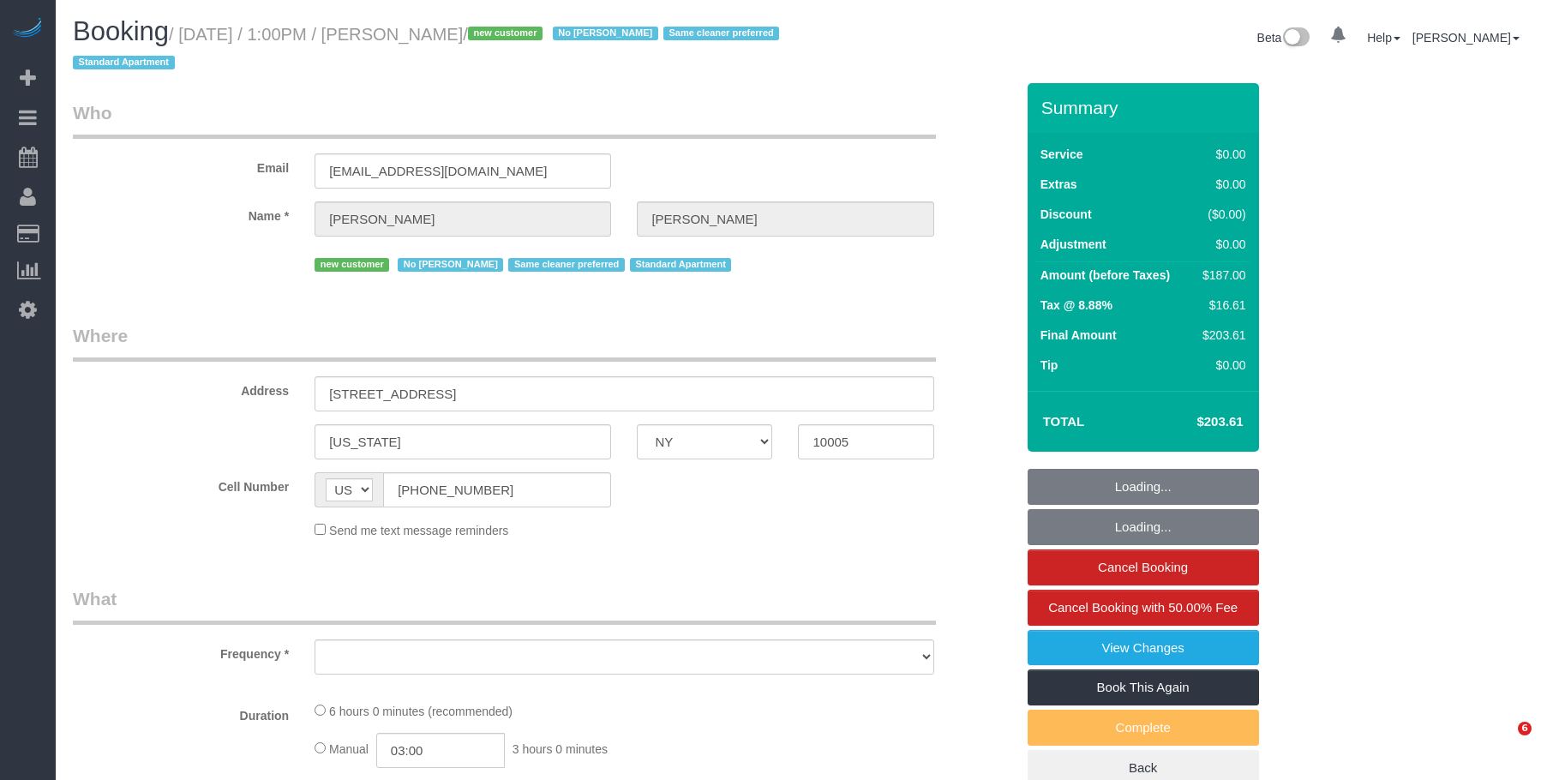
select select "NY"
select select "object:831"
select select "2"
select select "number:57"
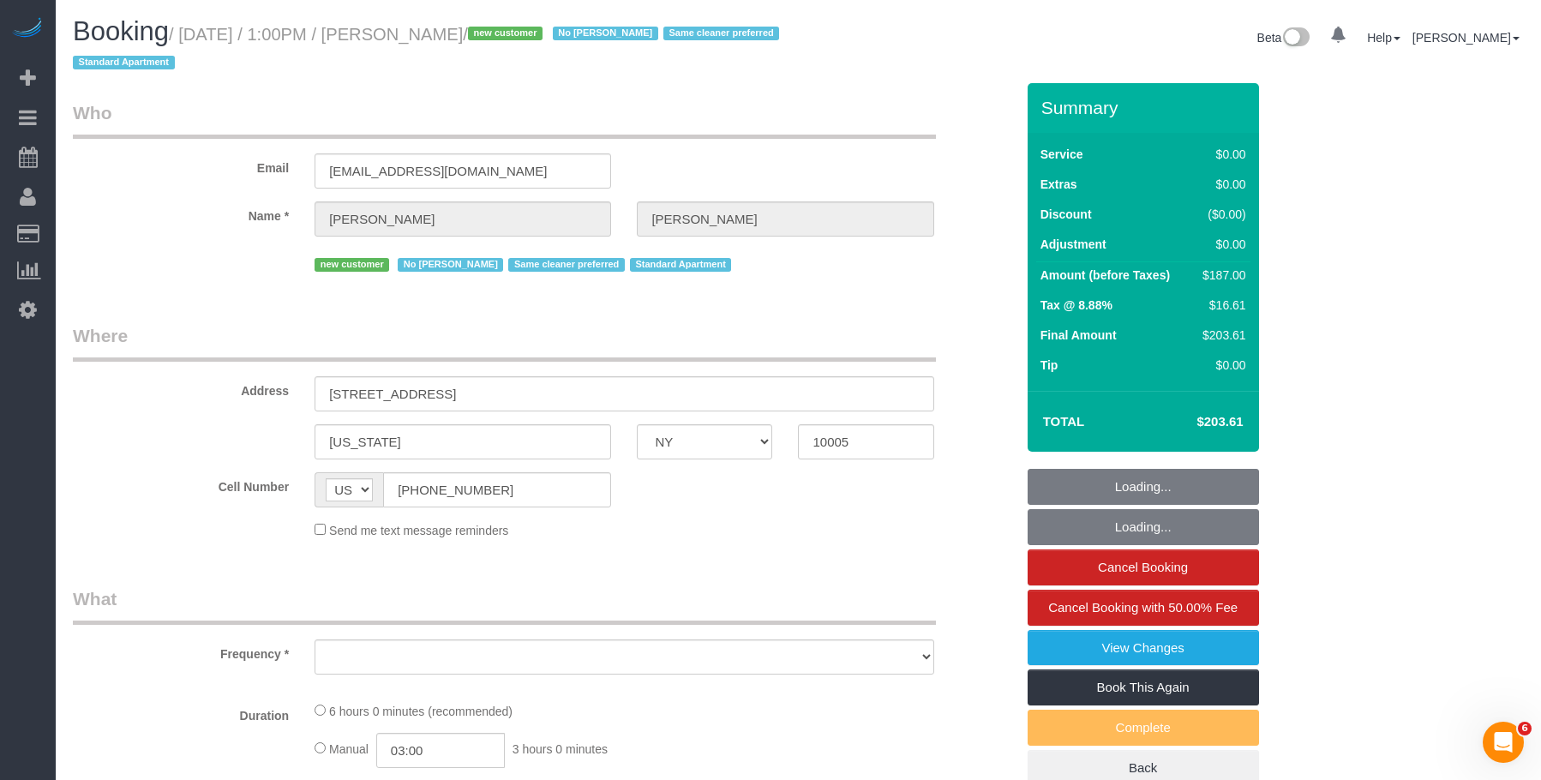
select select "number:74"
select select "number:14"
select select "number:5"
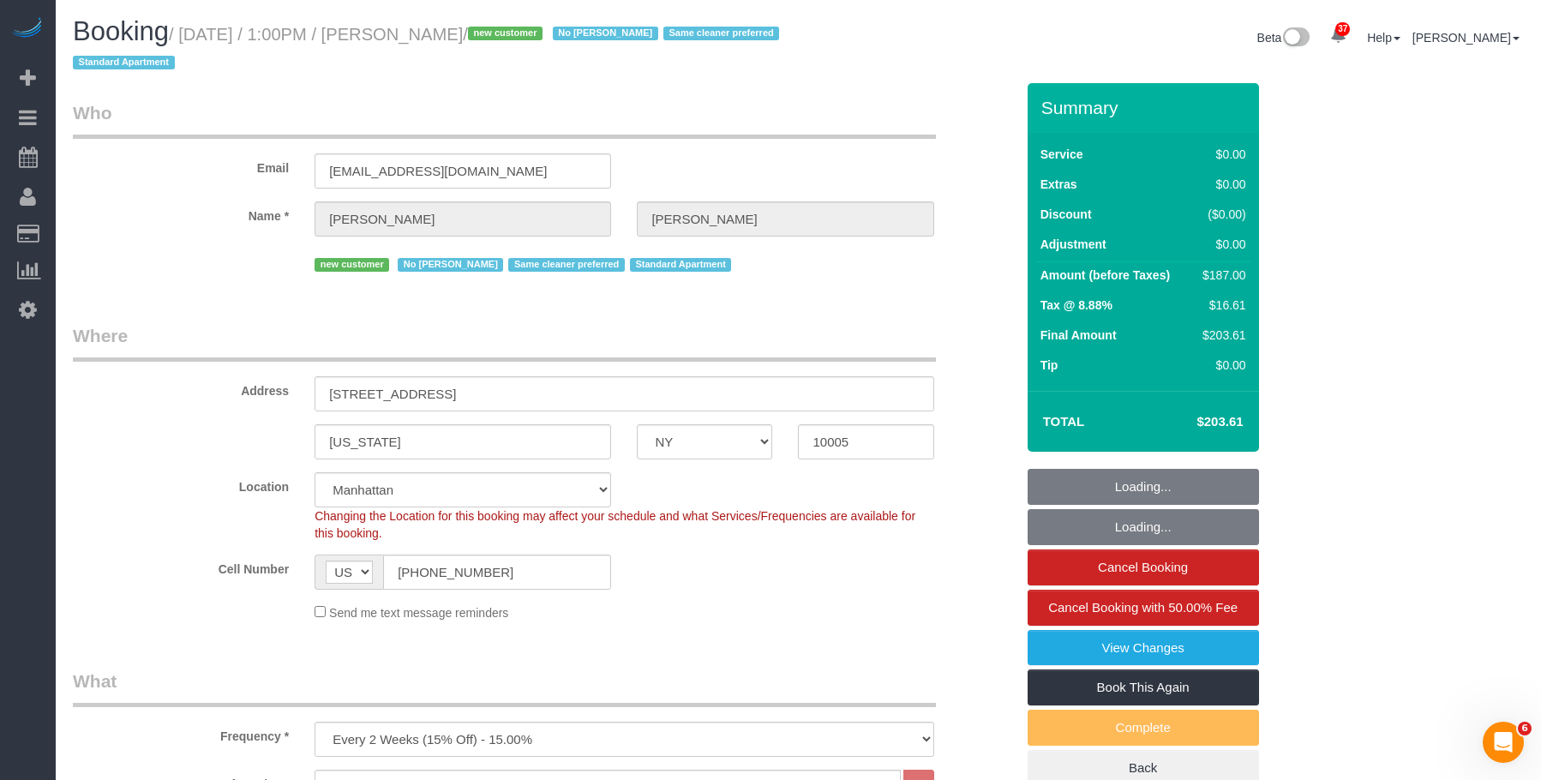
select select "string:stripe-pm_1SFJB24VGloSiKo7fw8q6CF6"
select select "spot1"
select select "object:1531"
select select "2"
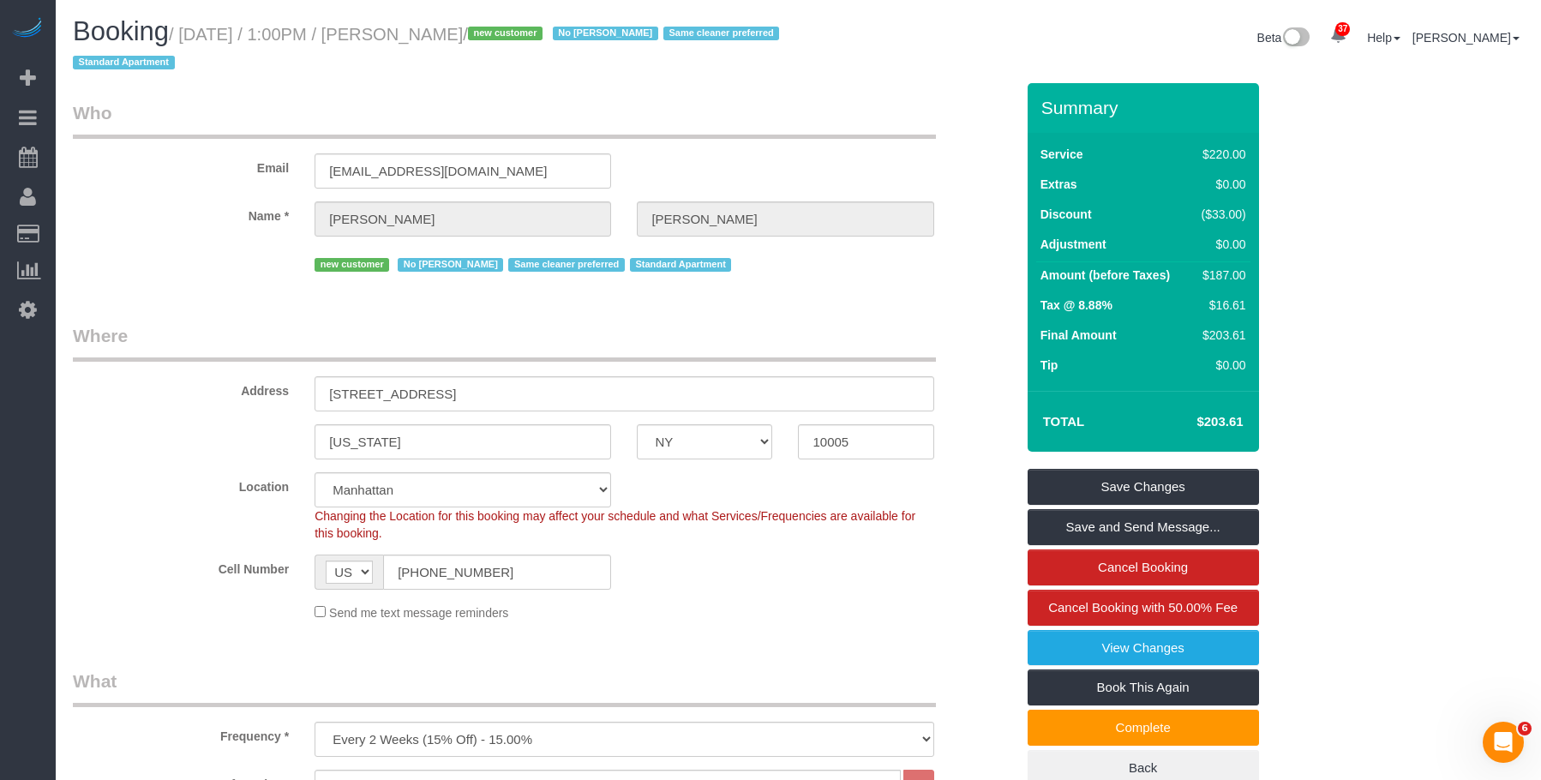
drag, startPoint x: 189, startPoint y: 32, endPoint x: 616, endPoint y: 71, distance: 428.7
click at [562, 39] on small "/ October 09, 2025 / 1:00PM / Catherine Pazderski / new customer No Noufoh Soda…" at bounding box center [429, 49] width 712 height 48
copy small "October 09, 2025 / 1:00PM / Catherine Pazderski"
drag, startPoint x: 405, startPoint y: 88, endPoint x: 319, endPoint y: 65, distance: 89.6
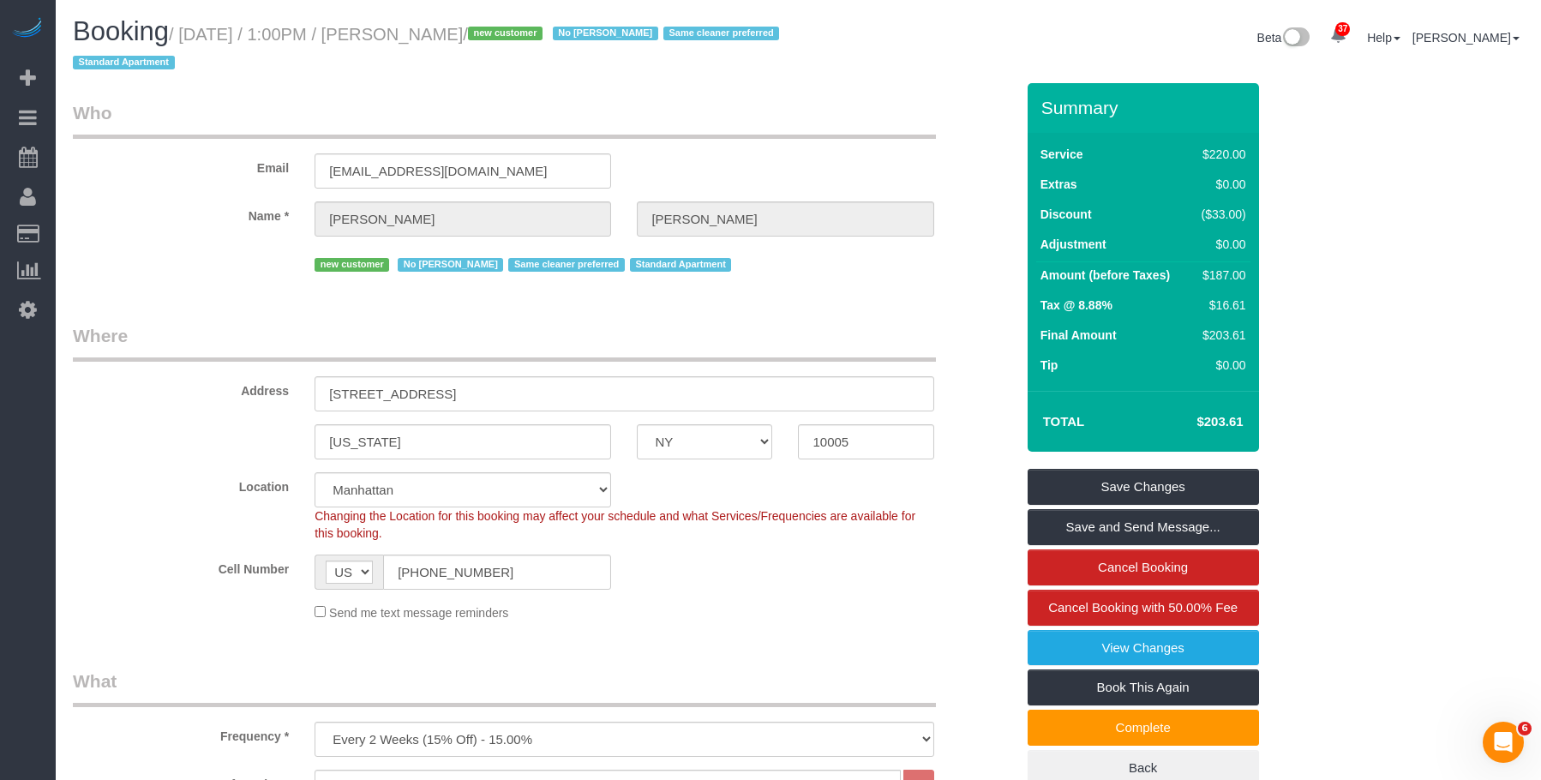
drag, startPoint x: 188, startPoint y: 33, endPoint x: 564, endPoint y: 38, distance: 376.4
click at [564, 38] on small "/ October 09, 2025 / 1:00PM / Catherine Pazderski / new customer No Noufoh Soda…" at bounding box center [429, 49] width 712 height 48
copy small "October 09, 2025 / 1:00PM / Catherine Pazderski"
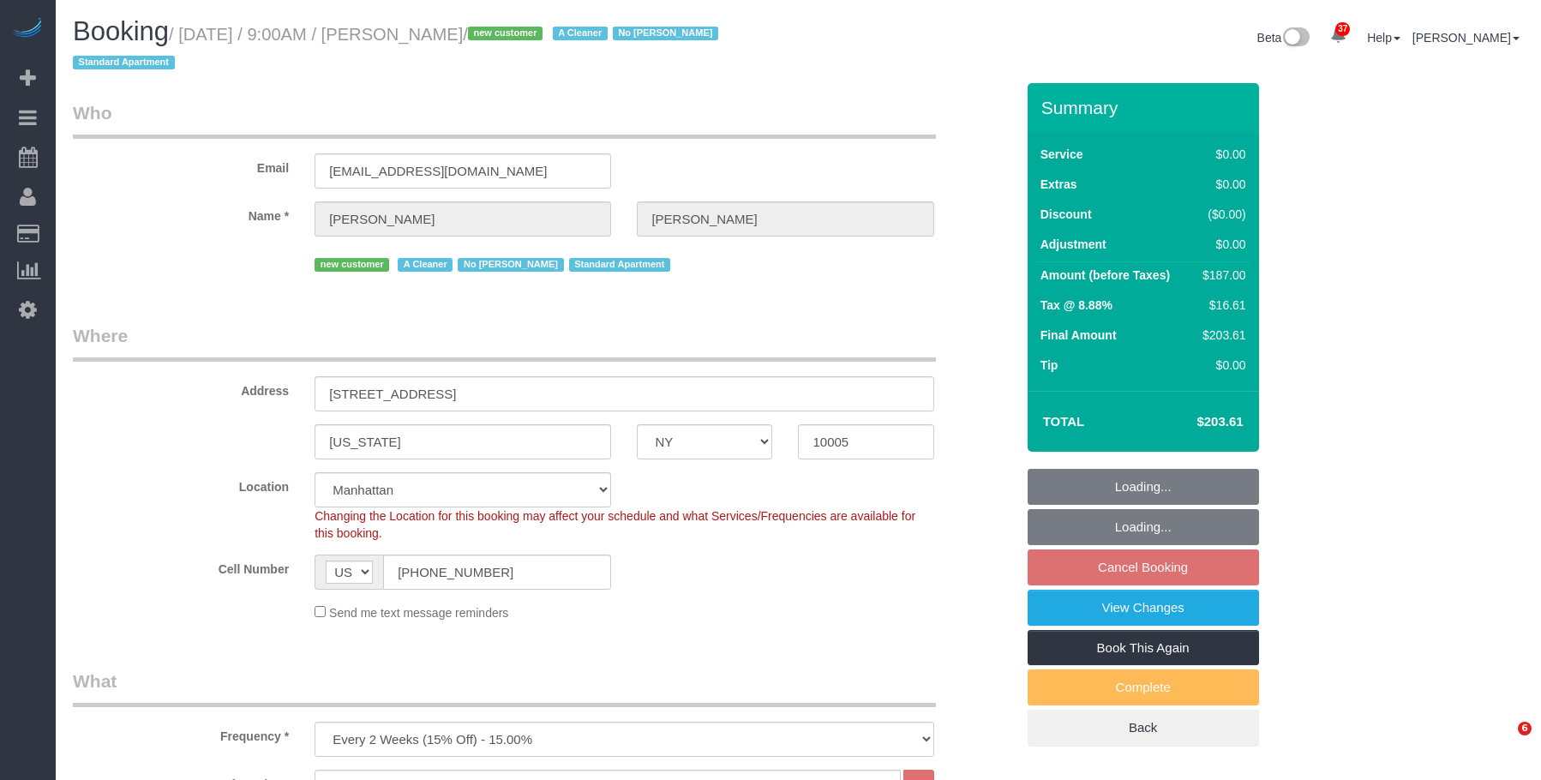
select select "NY"
select select "2"
select select "spot2"
select select "number:57"
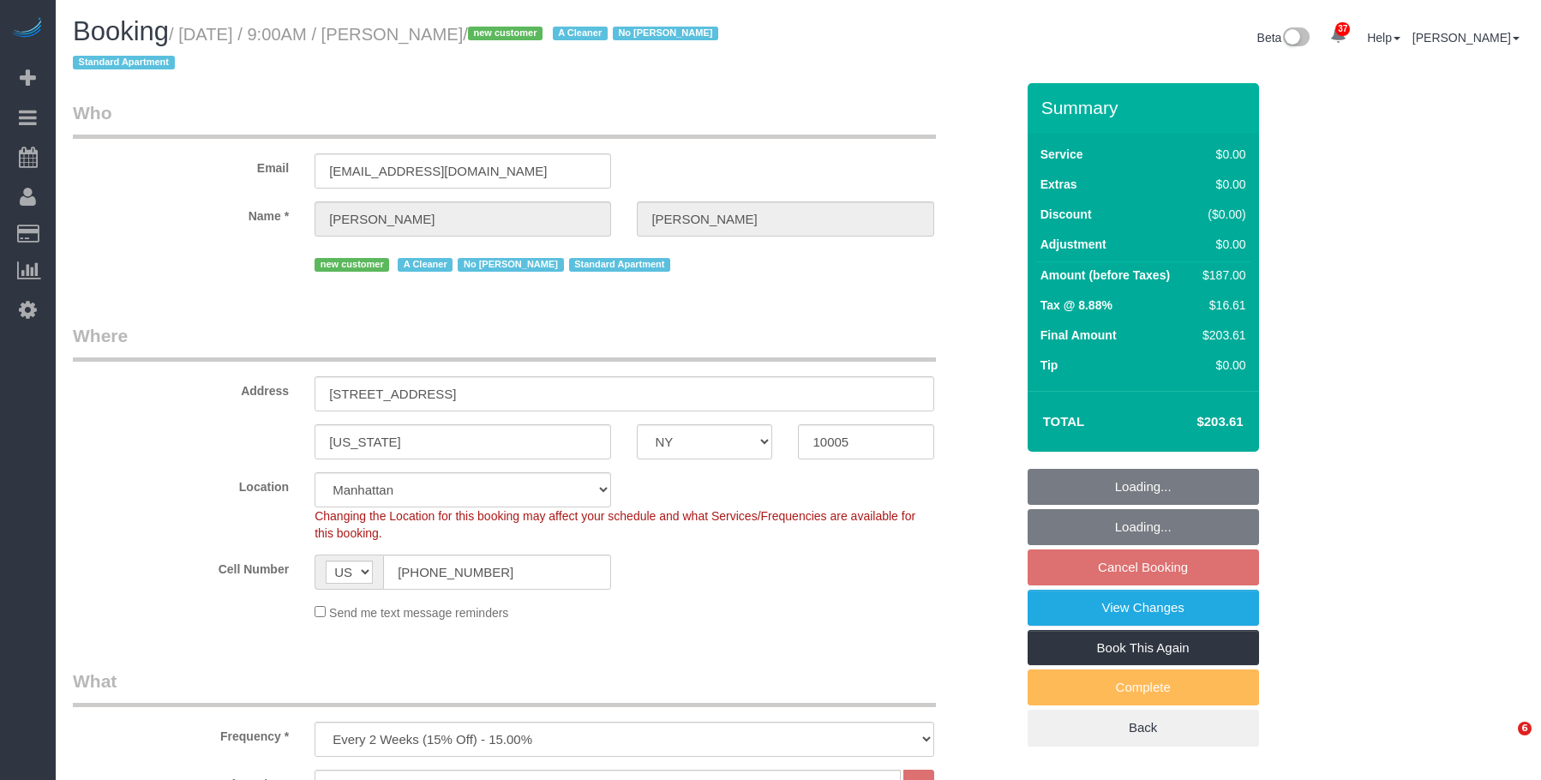
select select "number:74"
select select "number:14"
select select "number:5"
select select "NY"
select select "number:57"
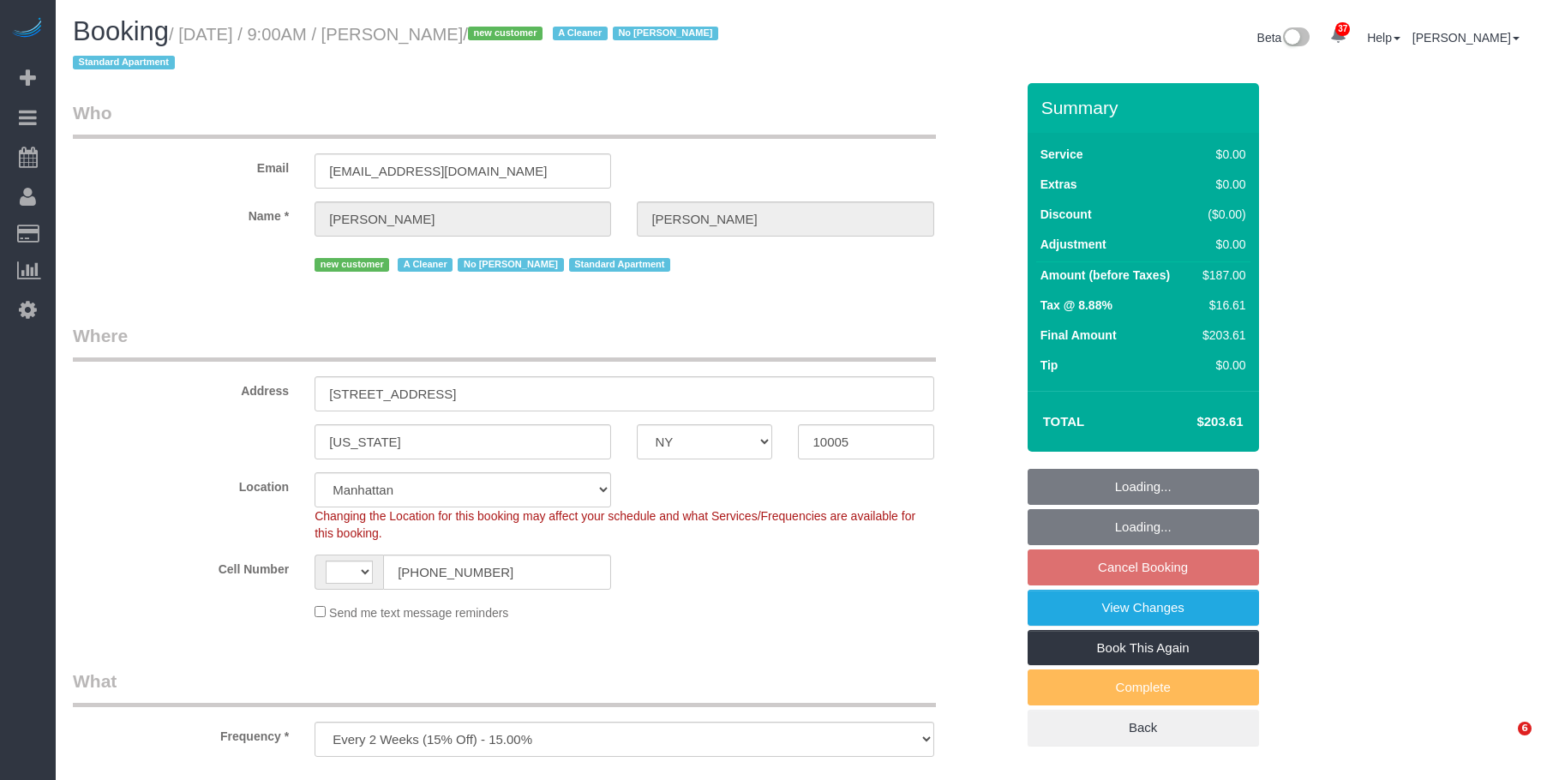
select select "number:74"
select select "number:14"
select select "number:5"
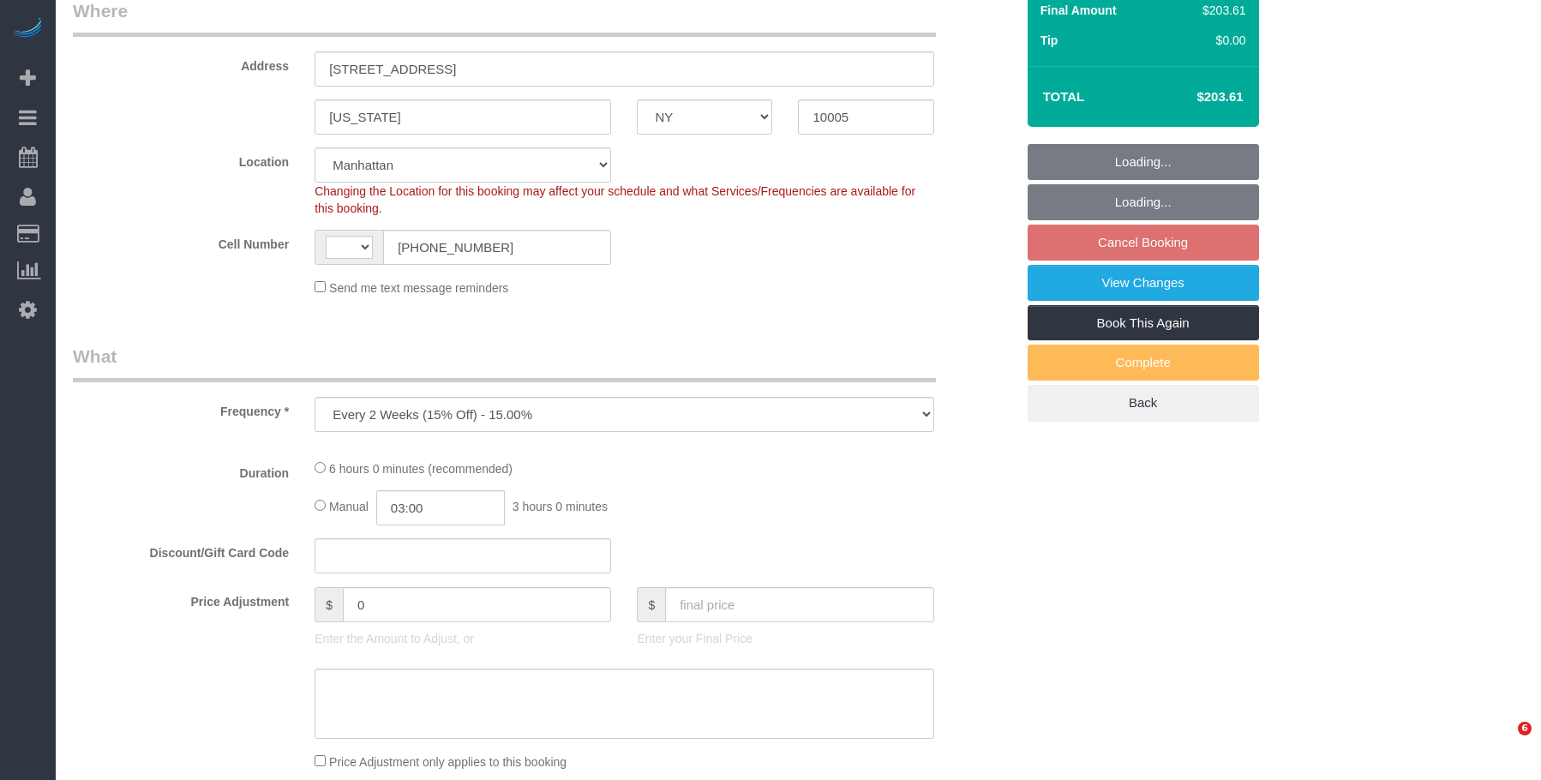
select select "object:978"
select select "string:US"
select select "spot2"
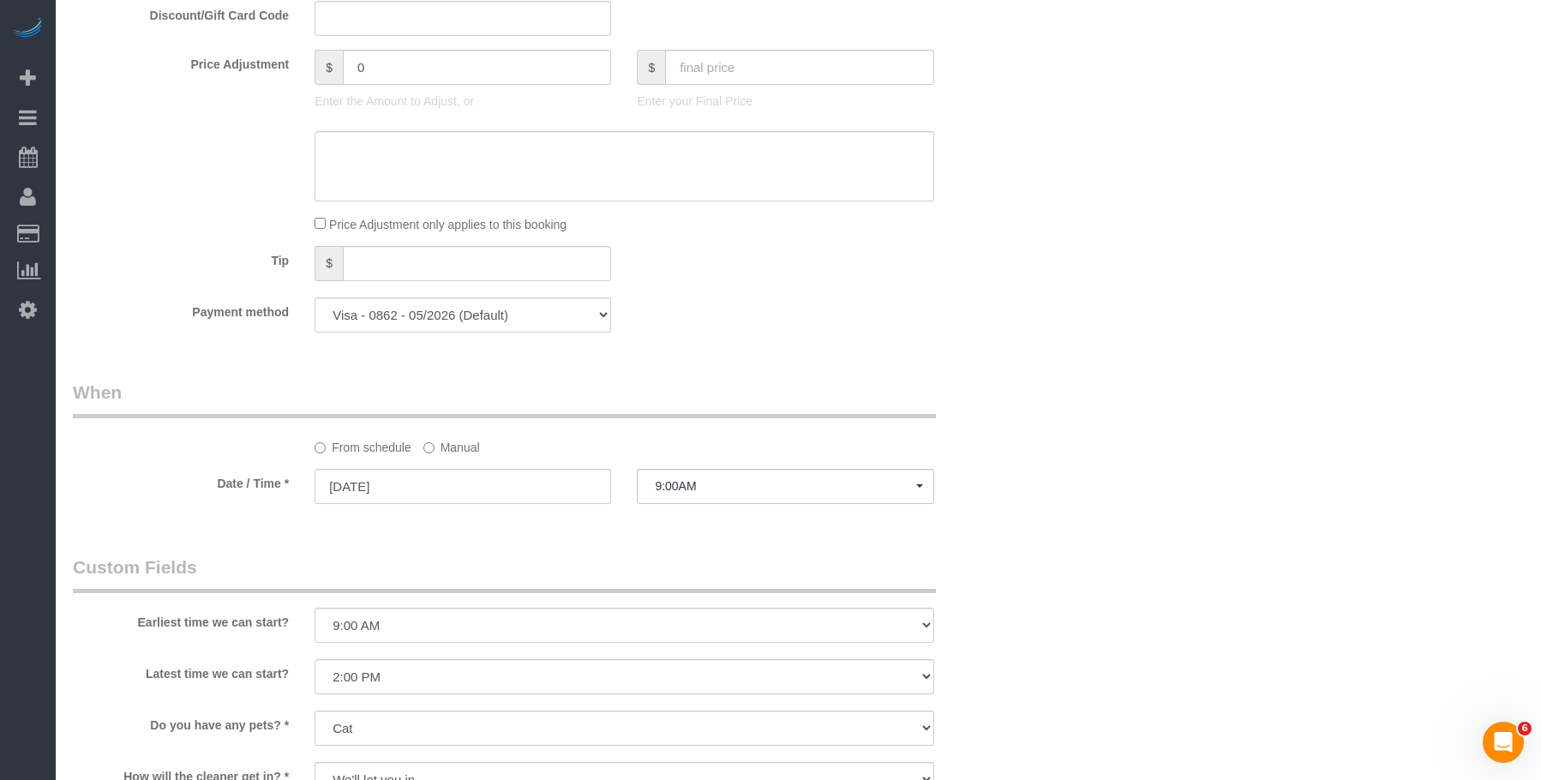
select select "2"
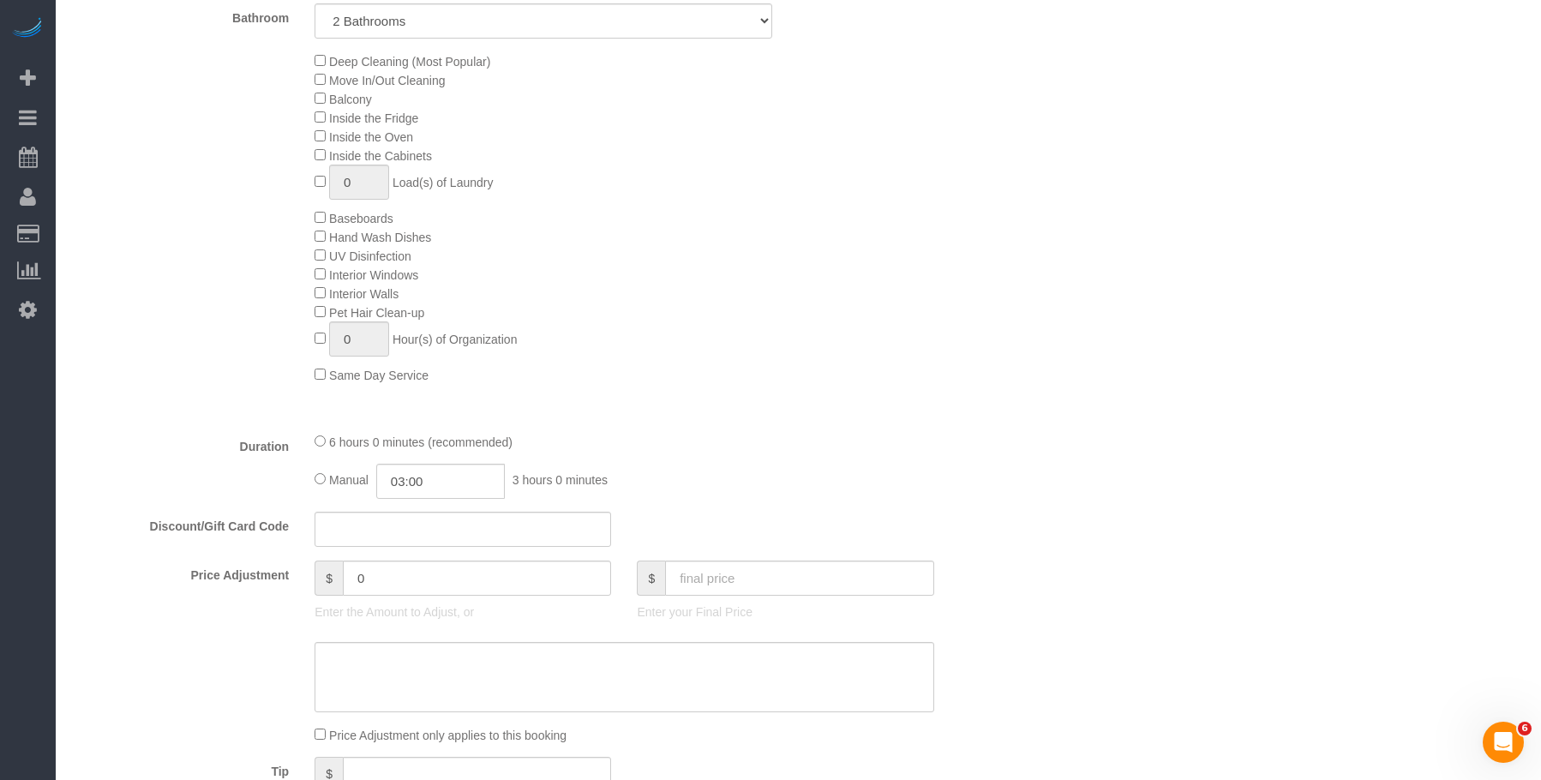
scroll to position [2054, 0]
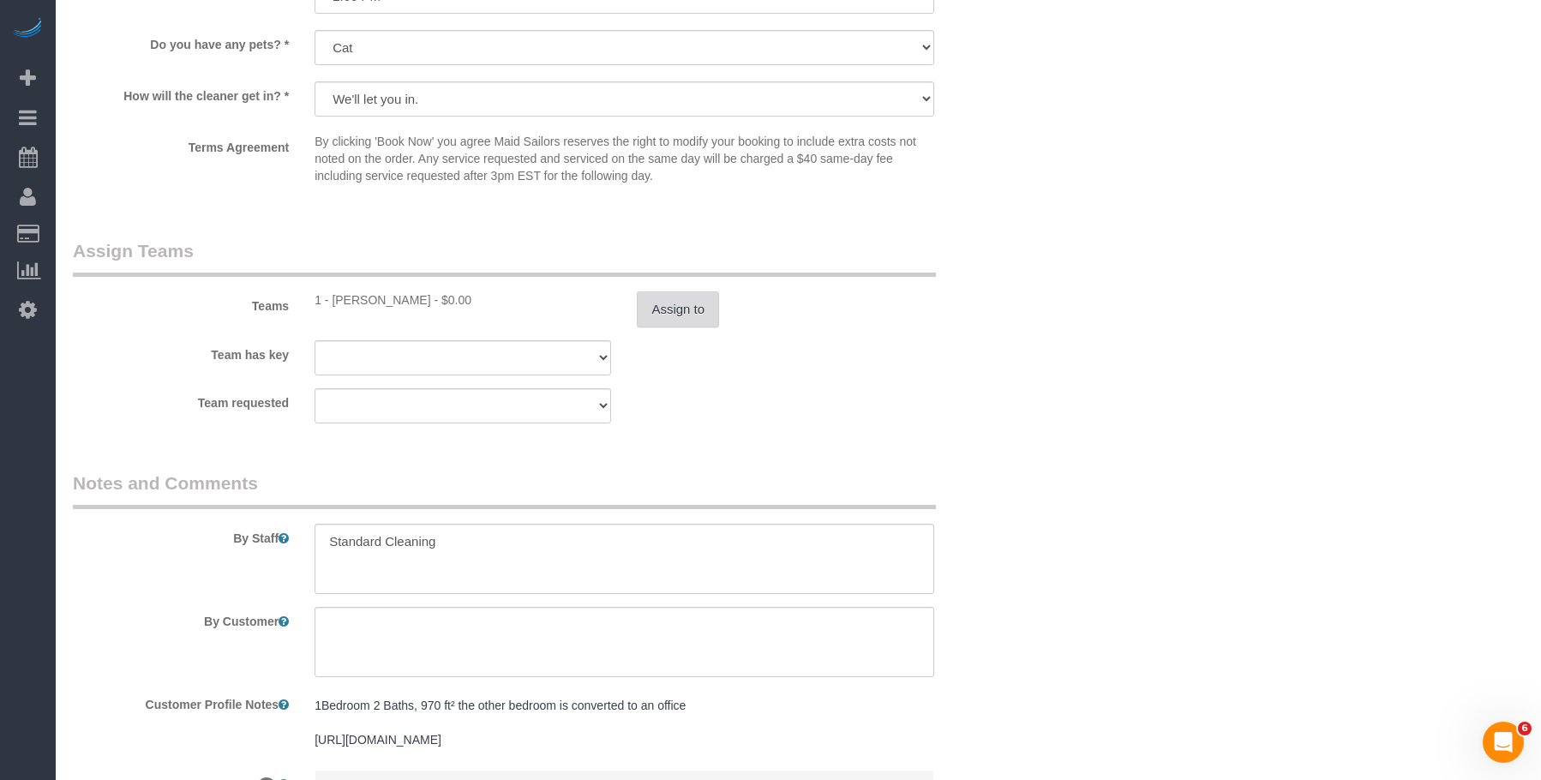
click at [688, 301] on button "Assign to" at bounding box center [678, 309] width 82 height 36
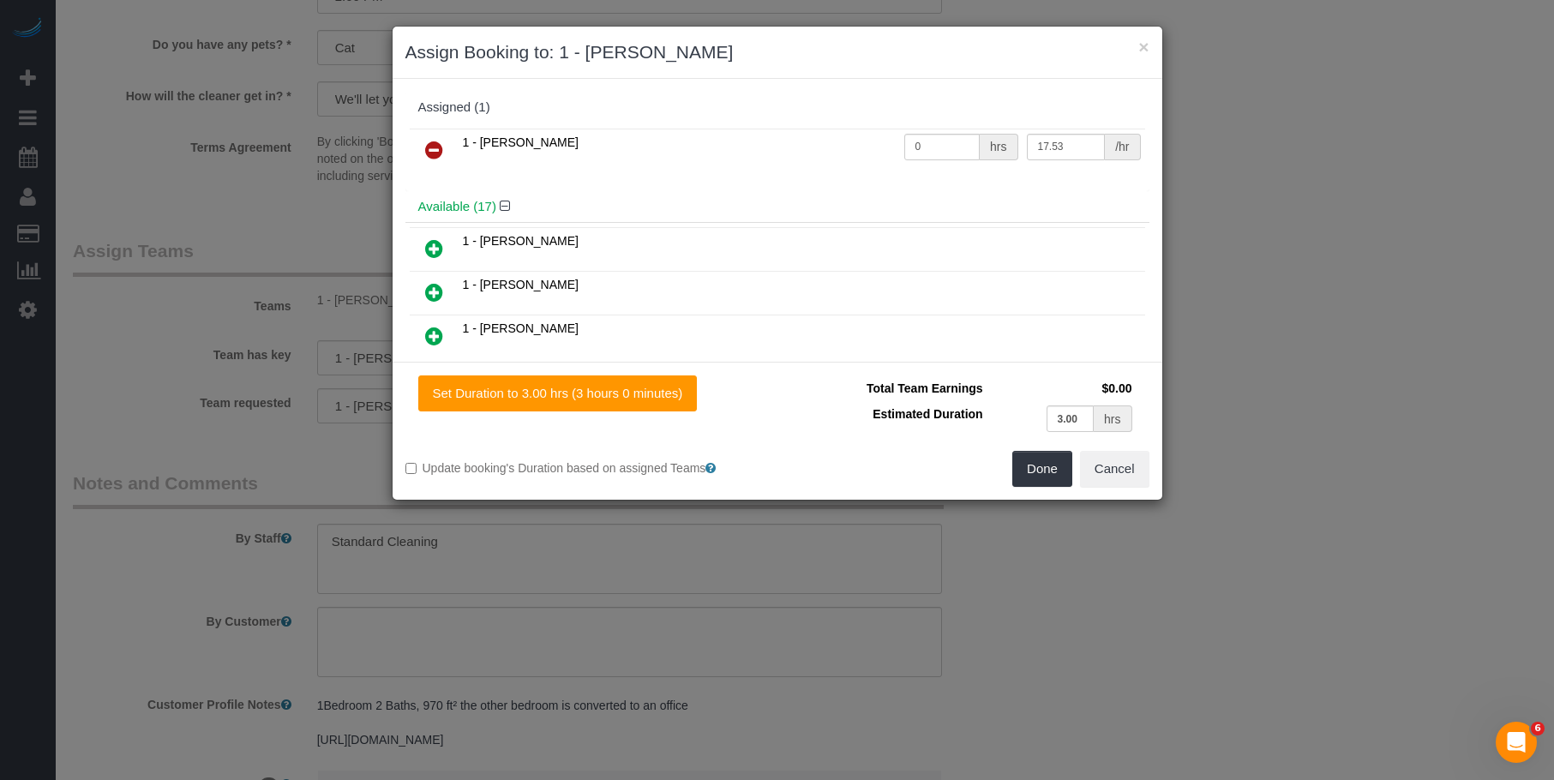
drag, startPoint x: 430, startPoint y: 147, endPoint x: 496, endPoint y: 180, distance: 73.6
click at [430, 147] on icon at bounding box center [434, 150] width 18 height 21
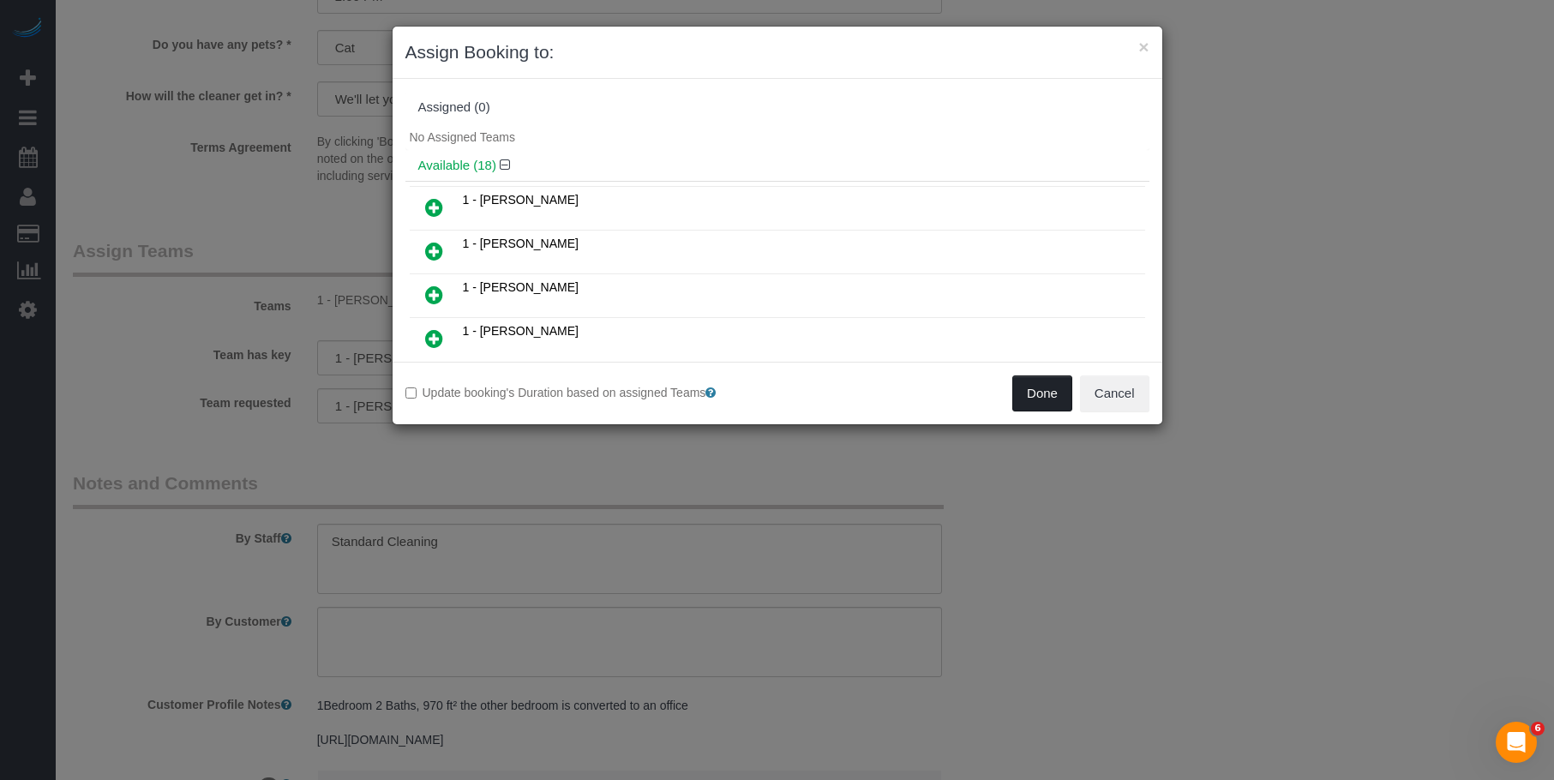
click at [1043, 393] on button "Done" at bounding box center [1042, 393] width 60 height 36
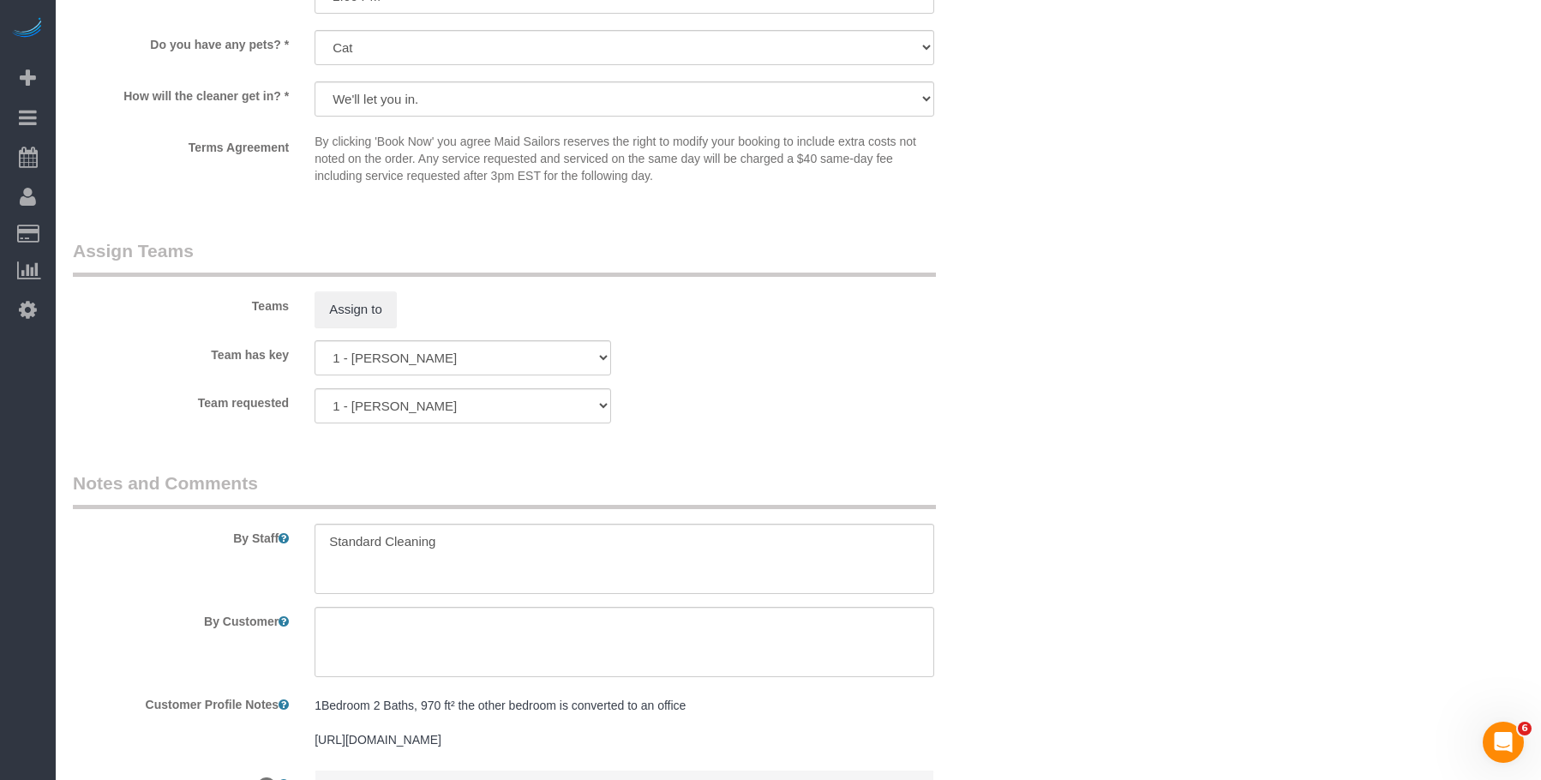
drag, startPoint x: 1212, startPoint y: 458, endPoint x: 1229, endPoint y: 445, distance: 20.8
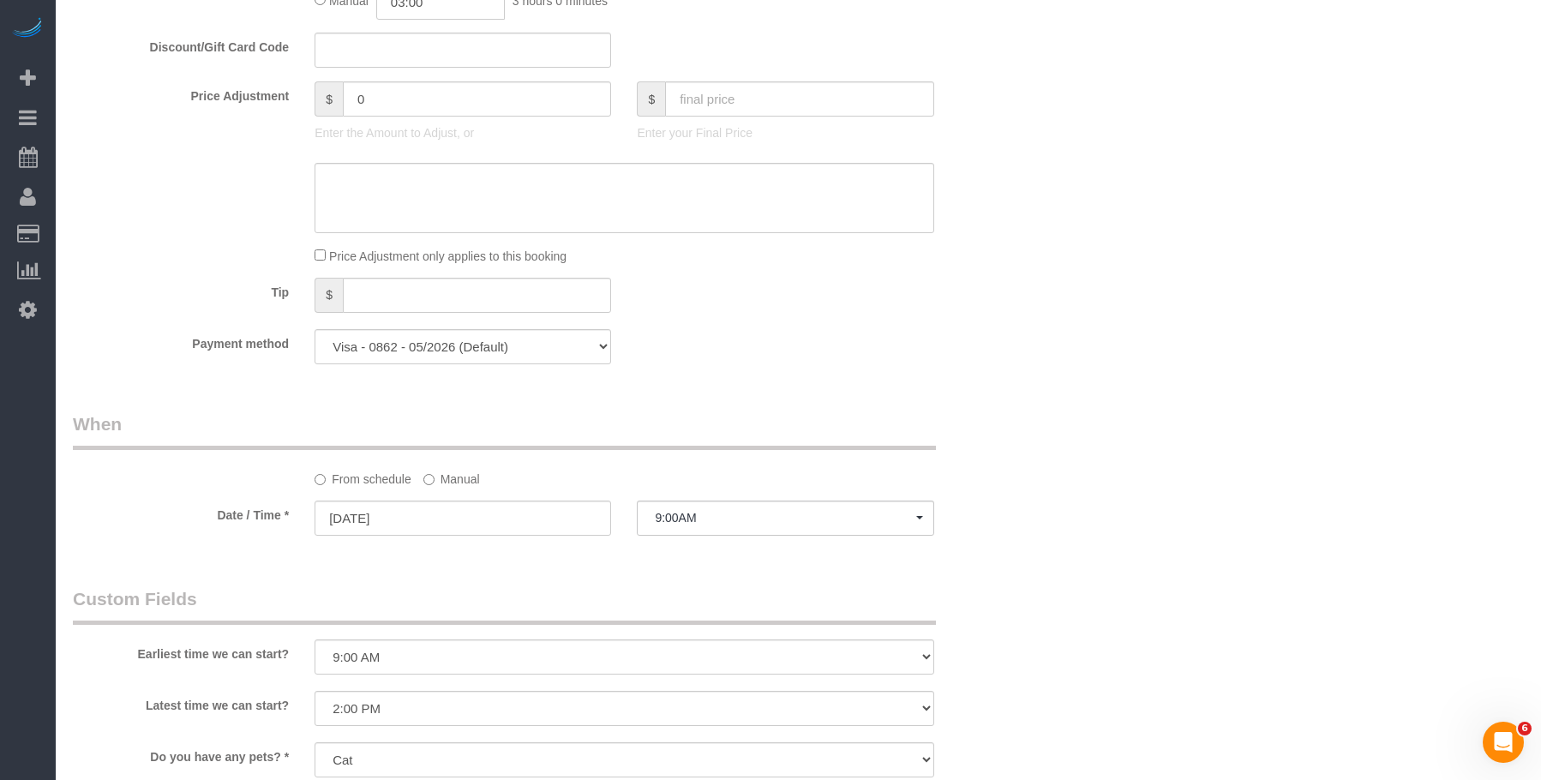
scroll to position [1457, 0]
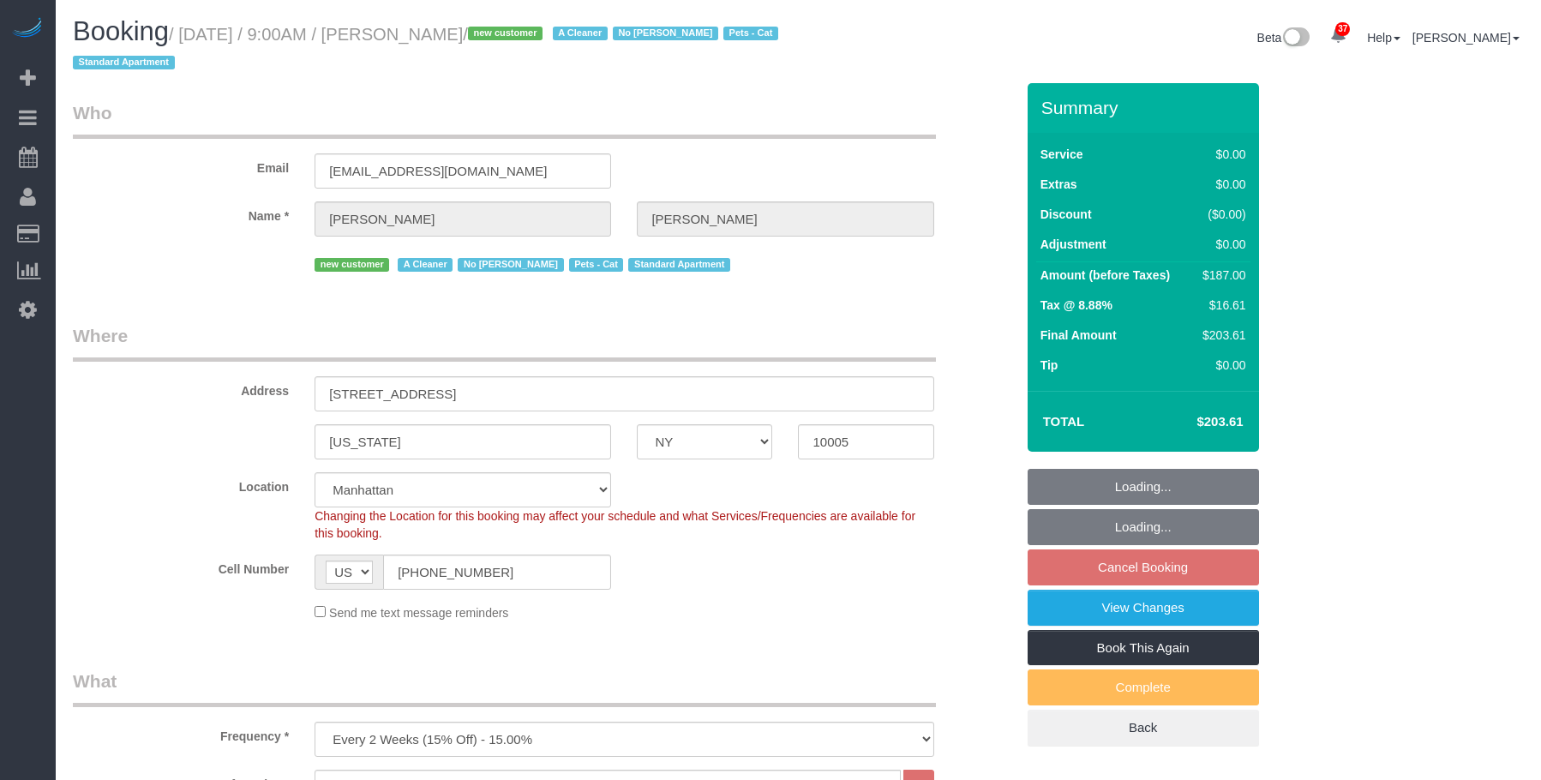
select select "NY"
select select "2"
select select "spot2"
select select "number:57"
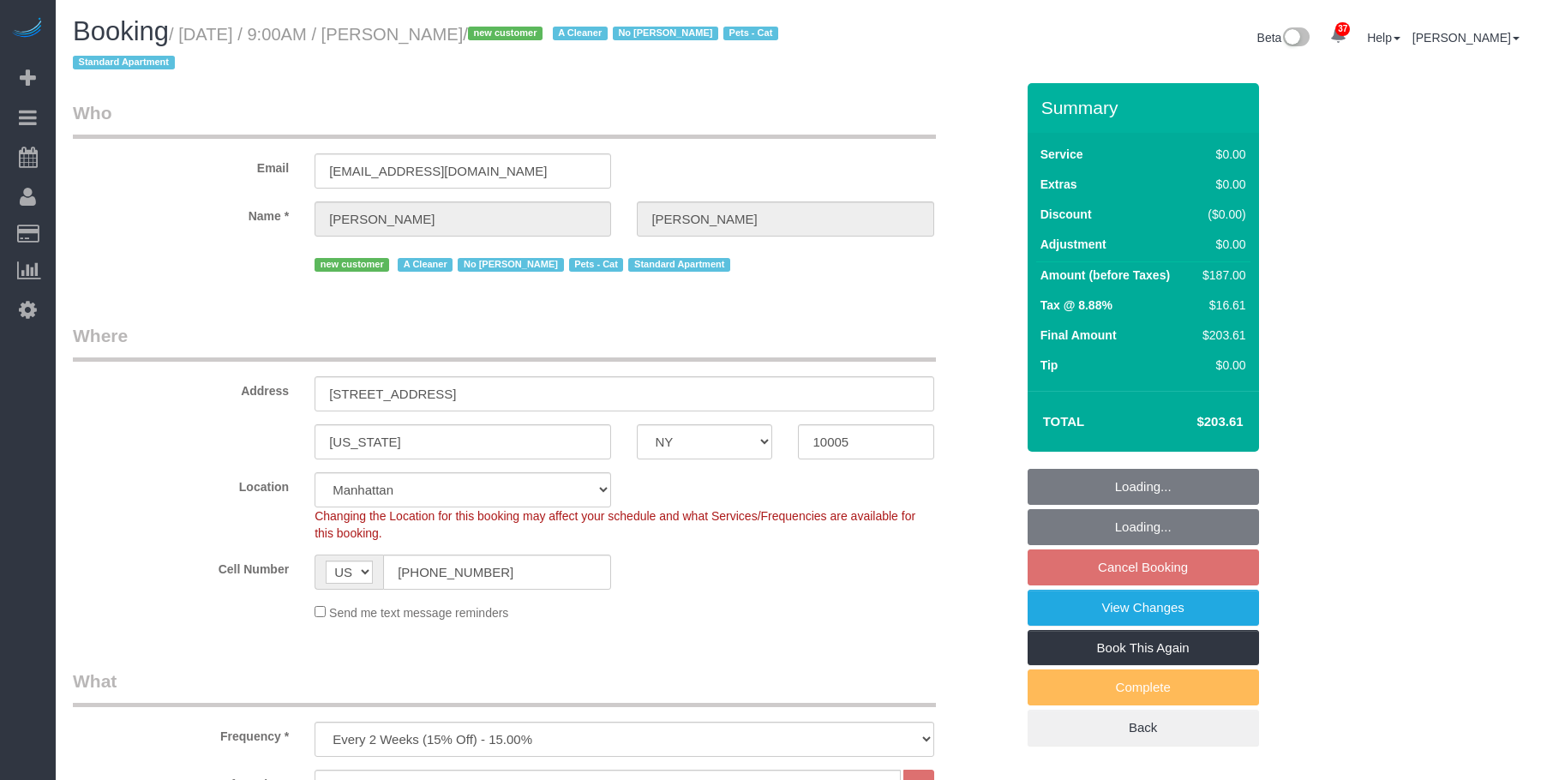
select select "number:74"
select select "number:14"
select select "number:5"
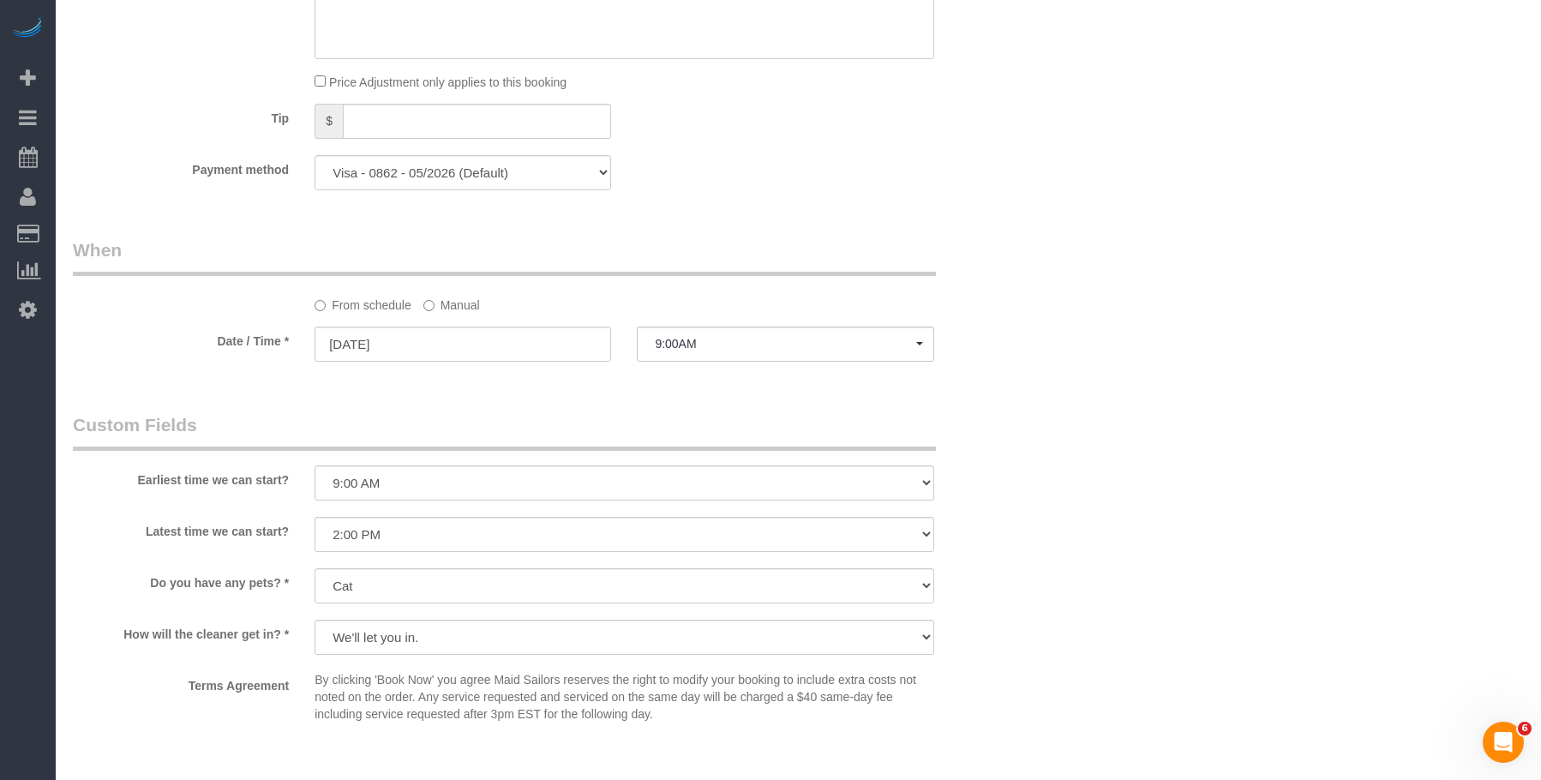
scroll to position [1629, 0]
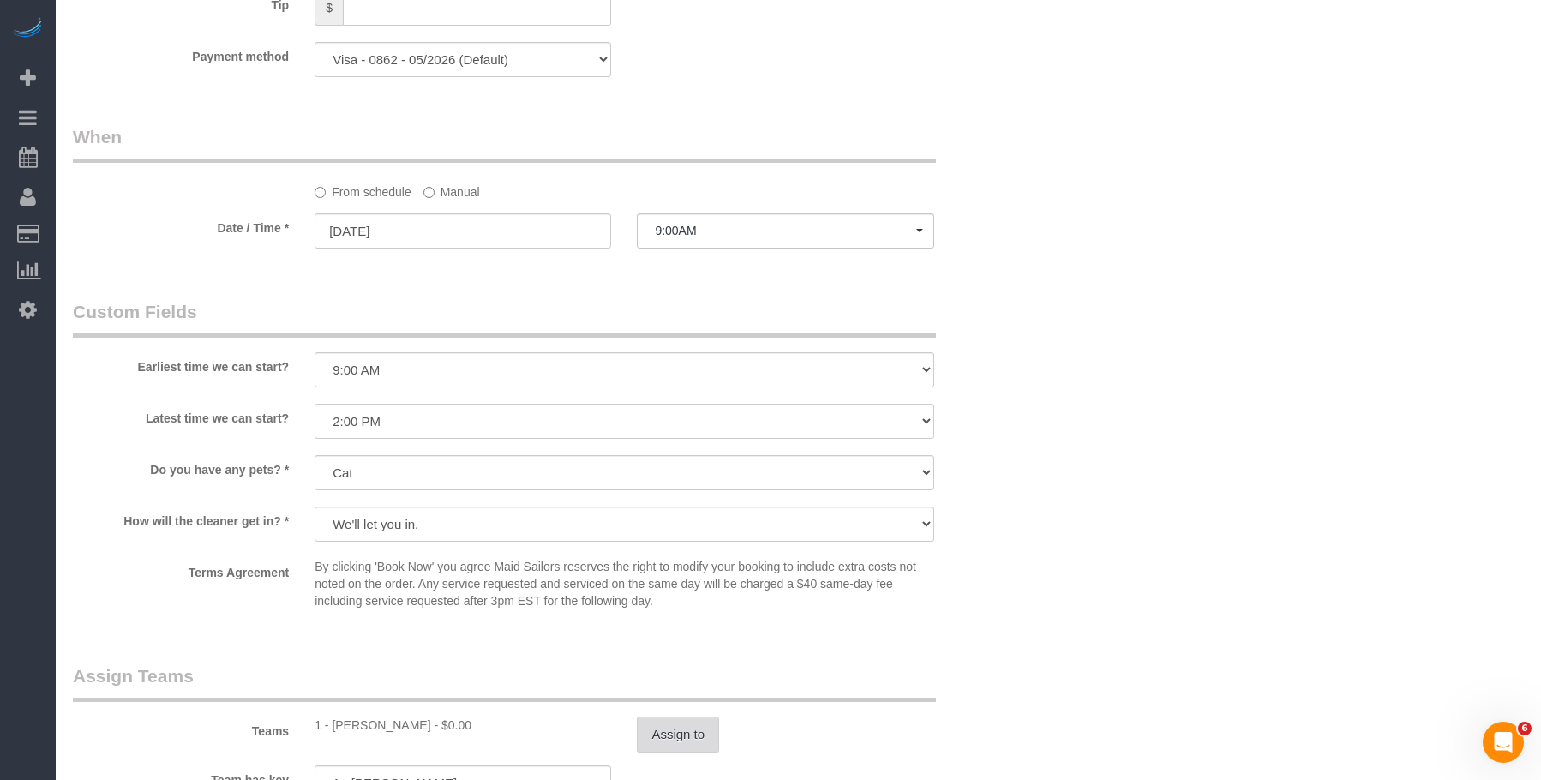
click at [712, 738] on button "Assign to" at bounding box center [678, 735] width 82 height 36
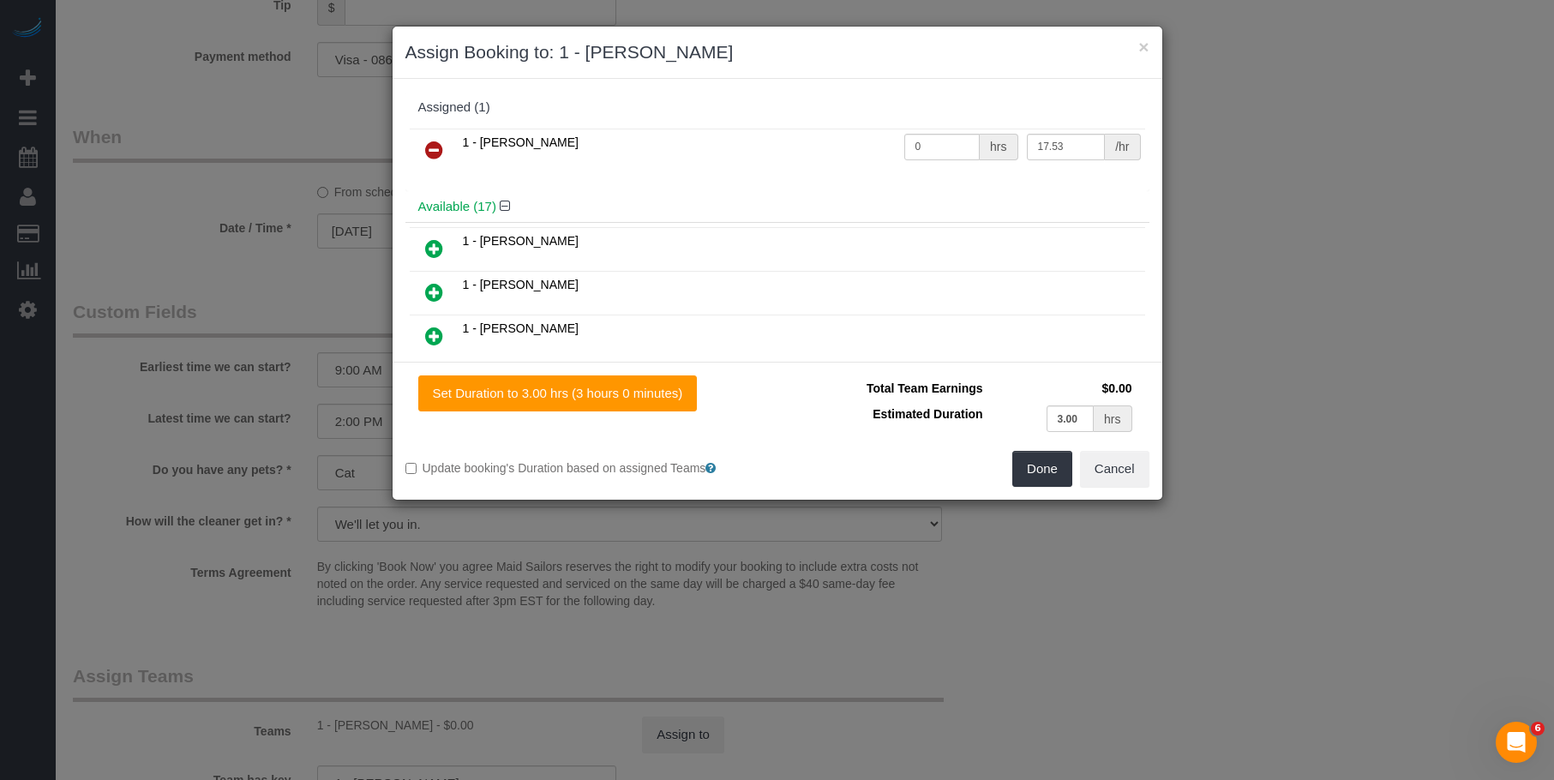
click at [436, 147] on icon at bounding box center [434, 150] width 18 height 21
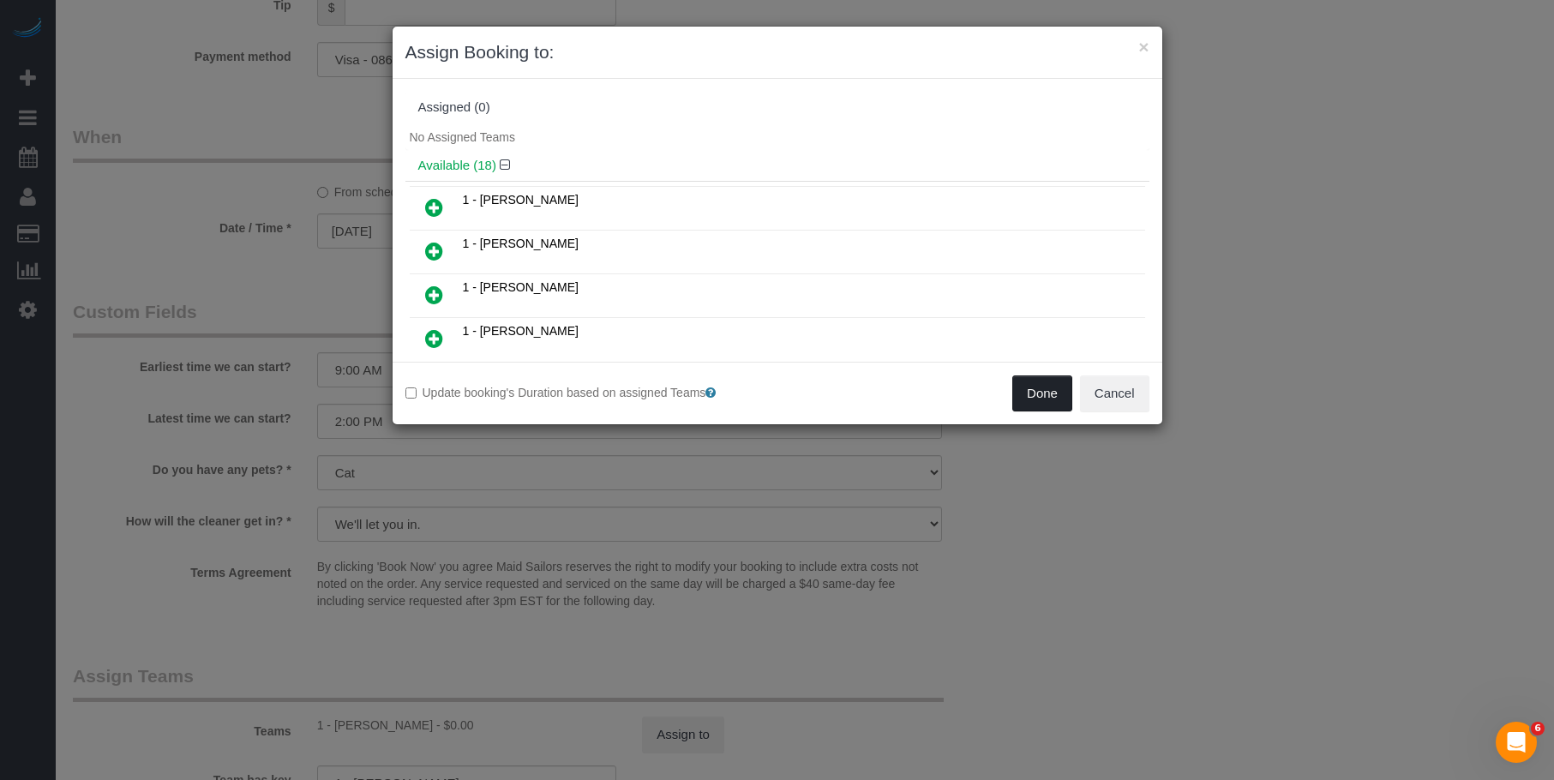
click at [1032, 394] on button "Done" at bounding box center [1042, 393] width 60 height 36
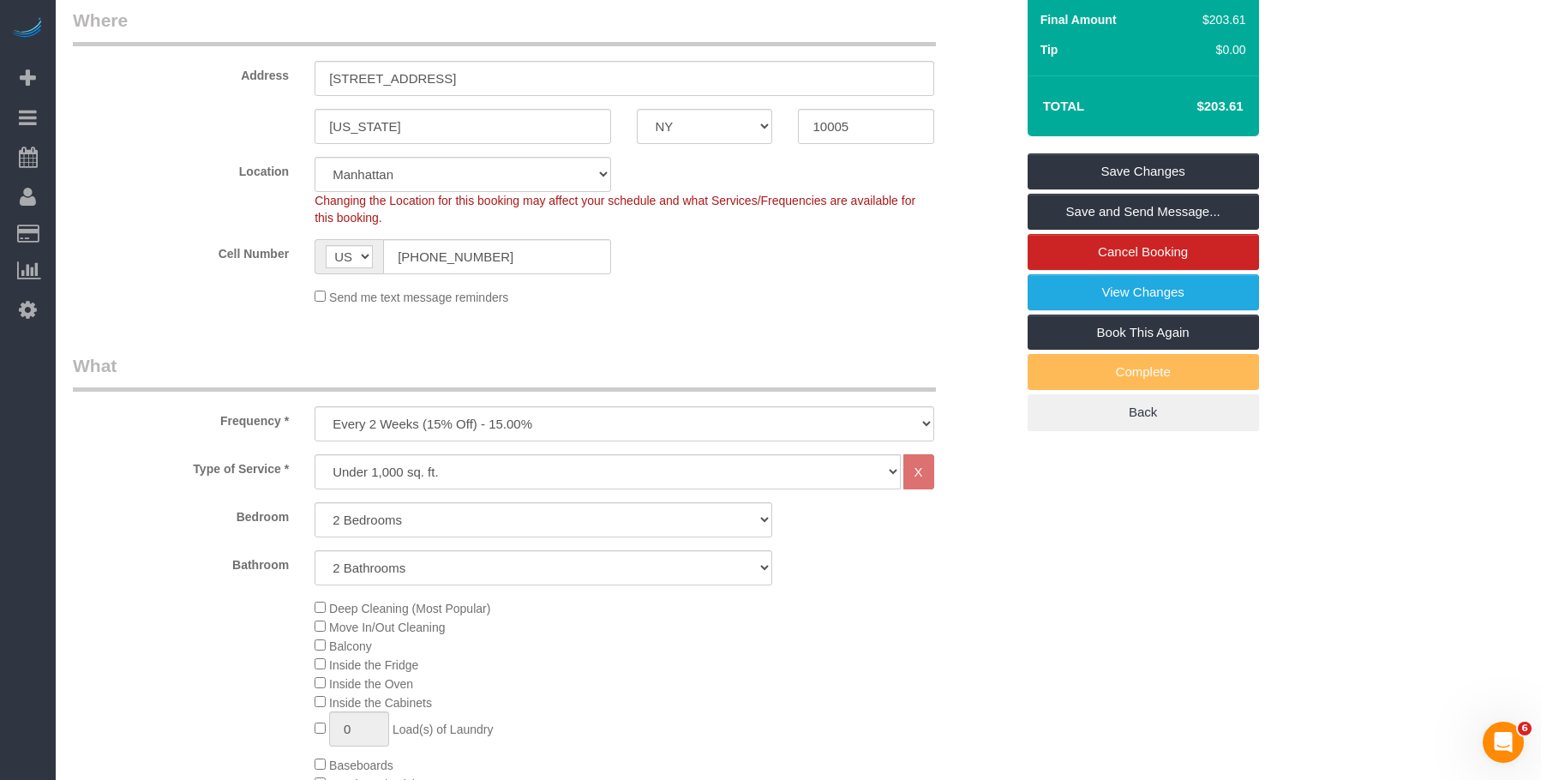
scroll to position [0, 0]
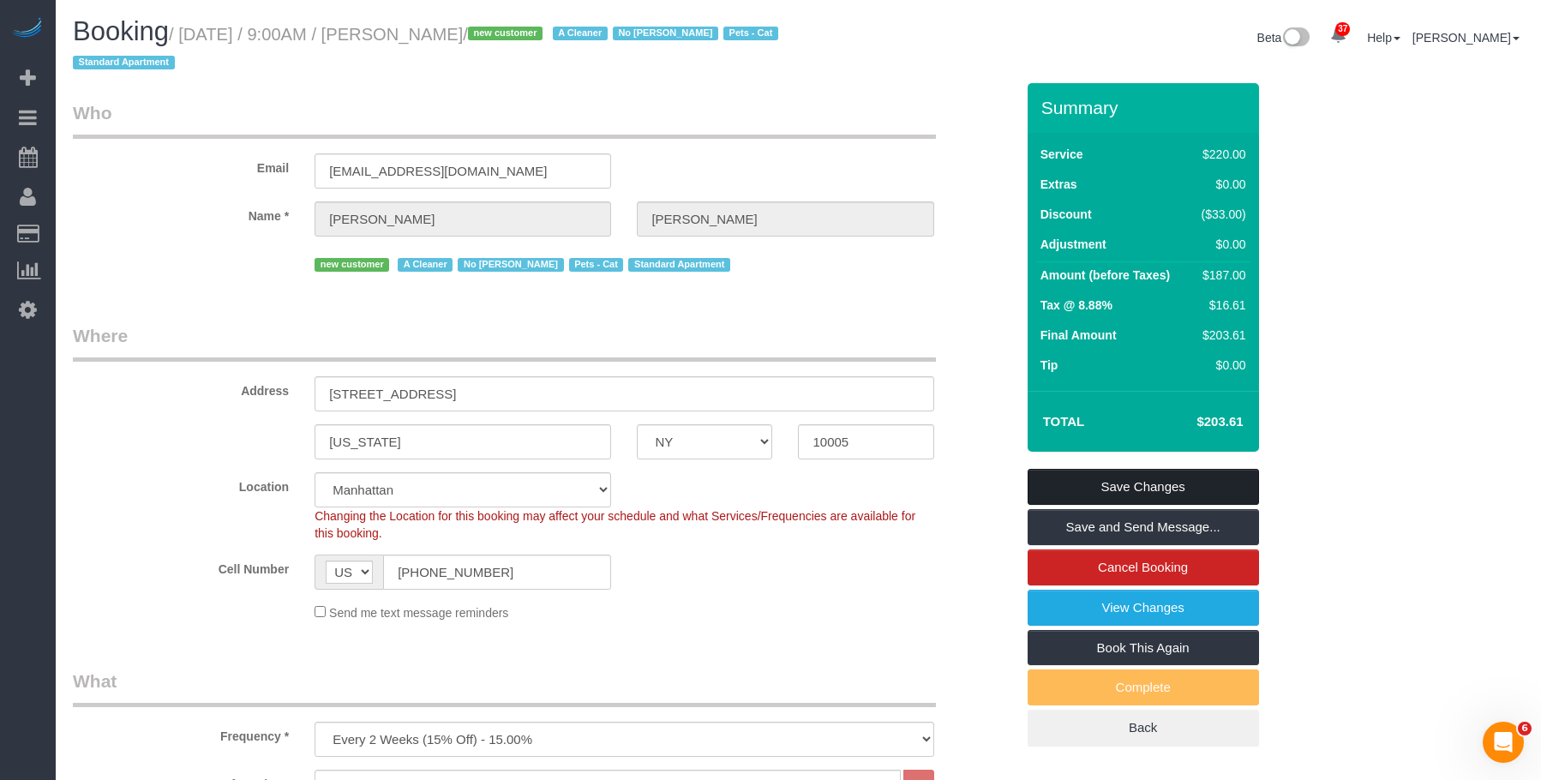
click at [1181, 484] on link "Save Changes" at bounding box center [1143, 487] width 231 height 36
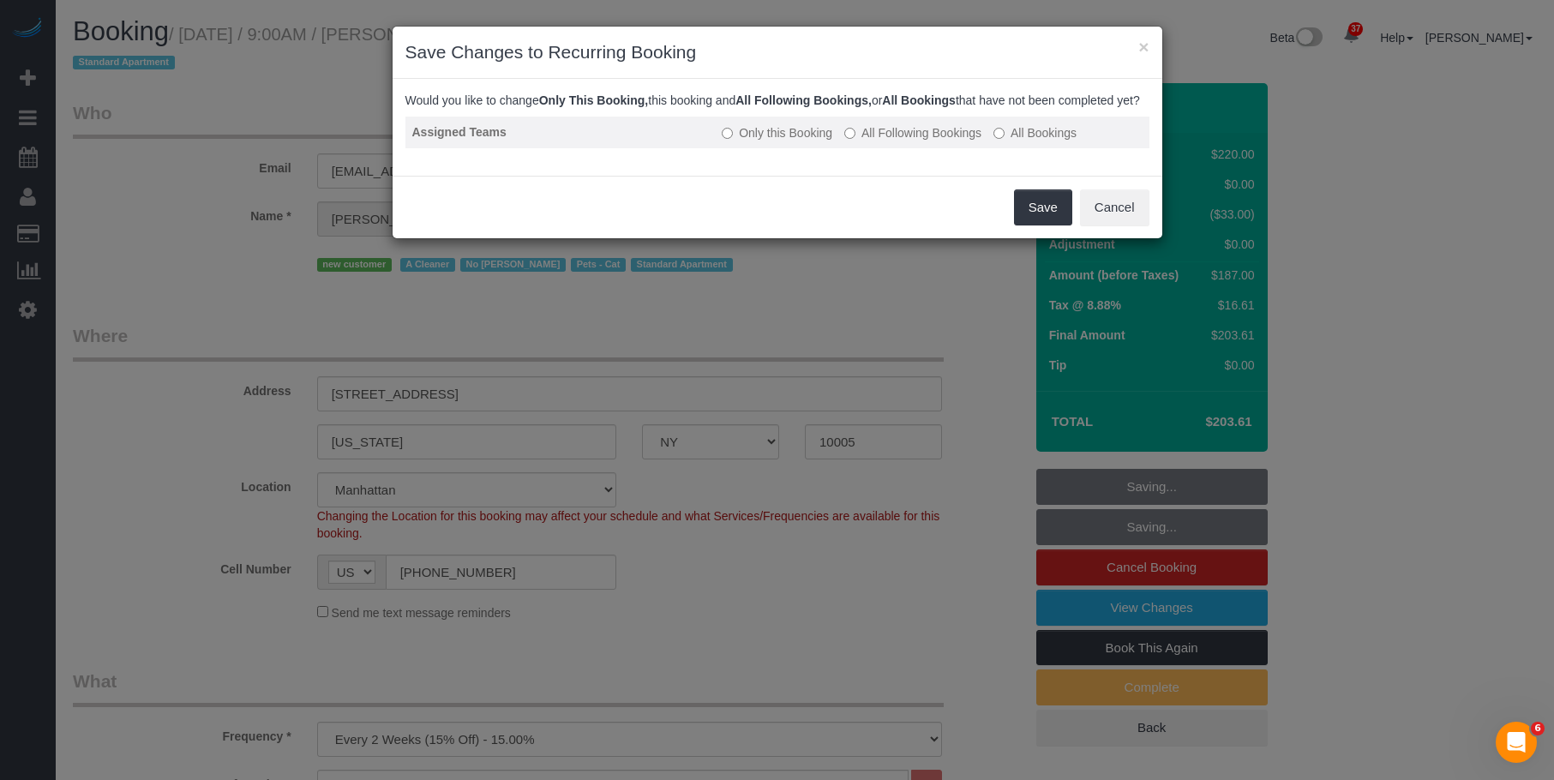
click at [900, 141] on label "All Following Bookings" at bounding box center [912, 132] width 137 height 17
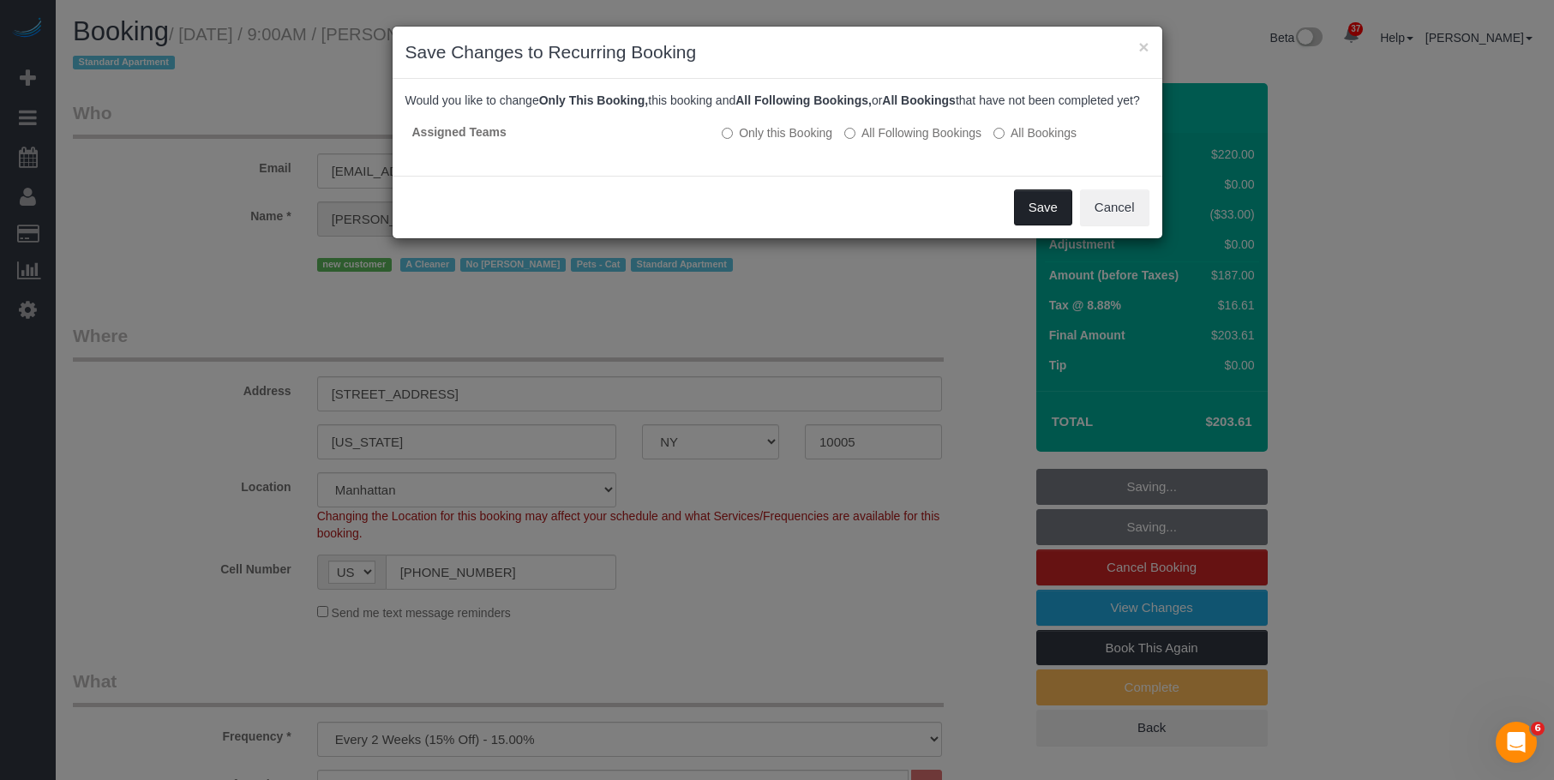
drag, startPoint x: 1049, startPoint y: 208, endPoint x: 1038, endPoint y: 225, distance: 19.7
click at [1046, 213] on button "Save" at bounding box center [1043, 207] width 58 height 36
